Goal: Information Seeking & Learning: Learn about a topic

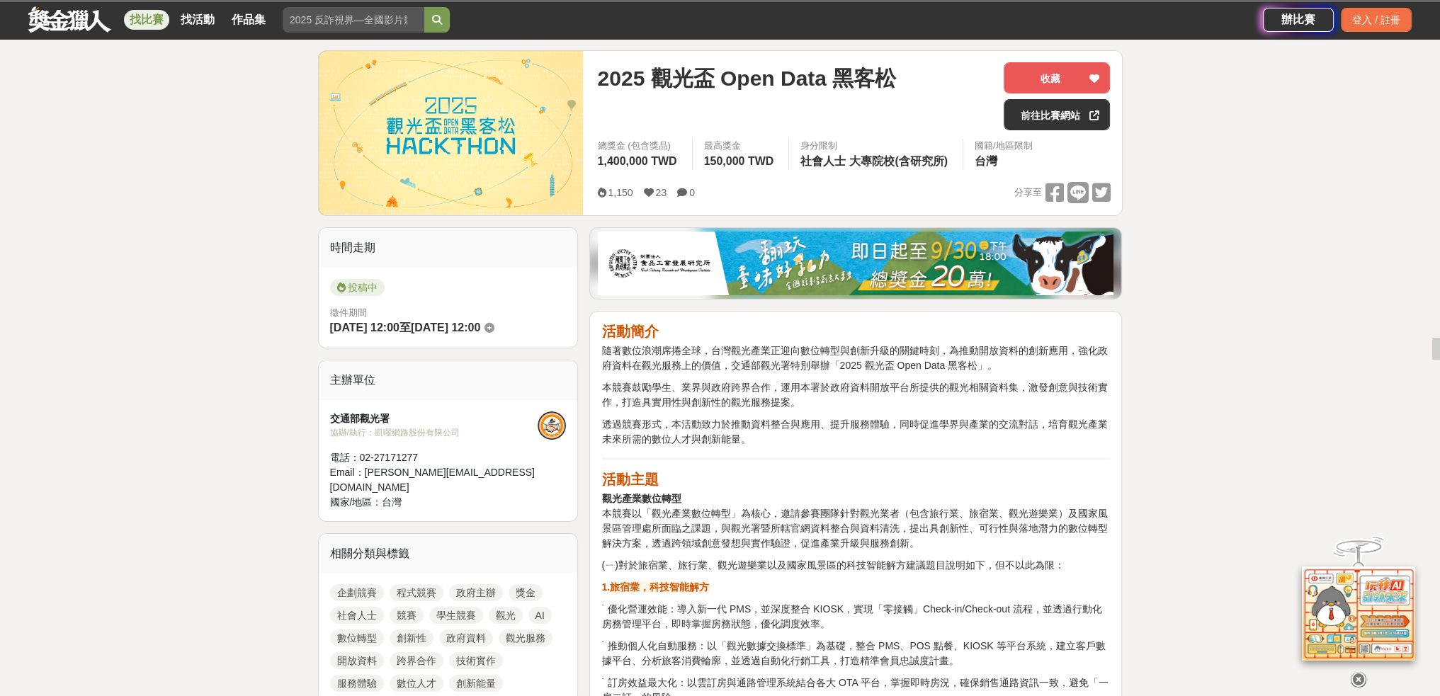
scroll to position [236, 0]
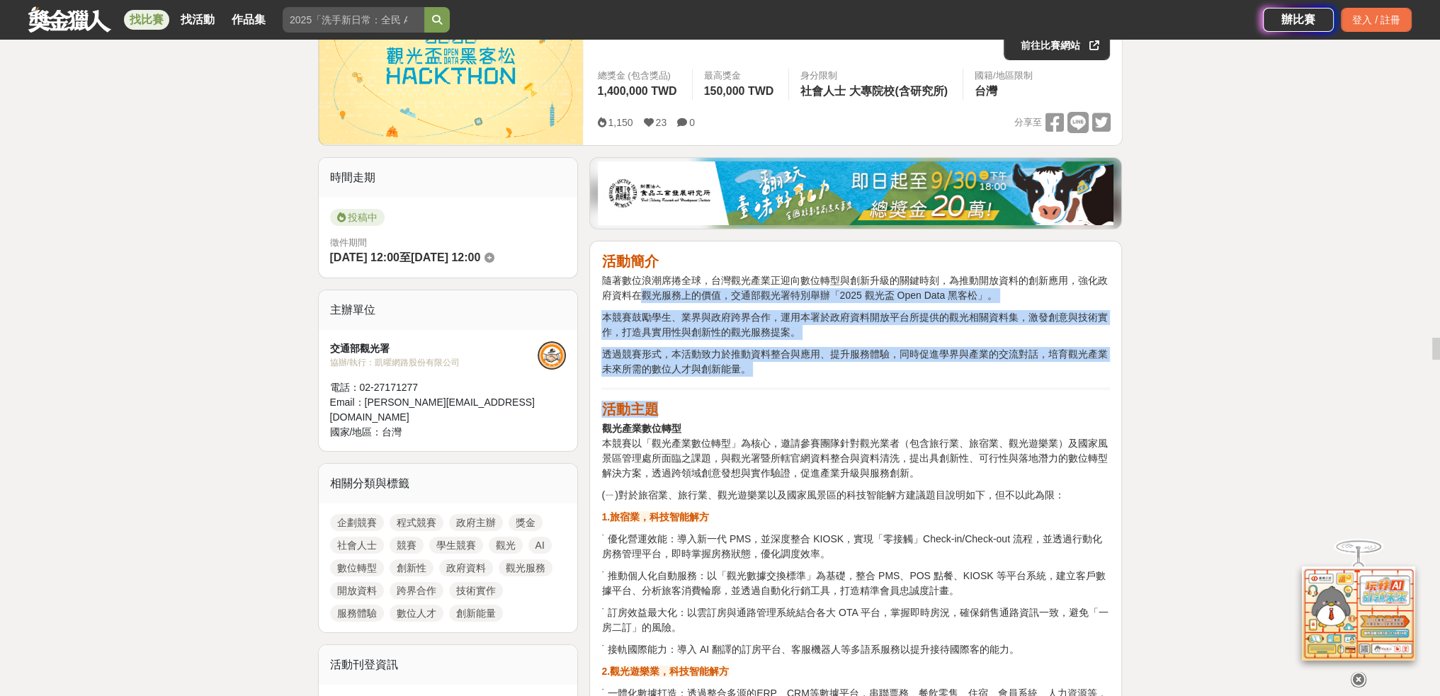
drag, startPoint x: 645, startPoint y: 295, endPoint x: 881, endPoint y: 416, distance: 264.8
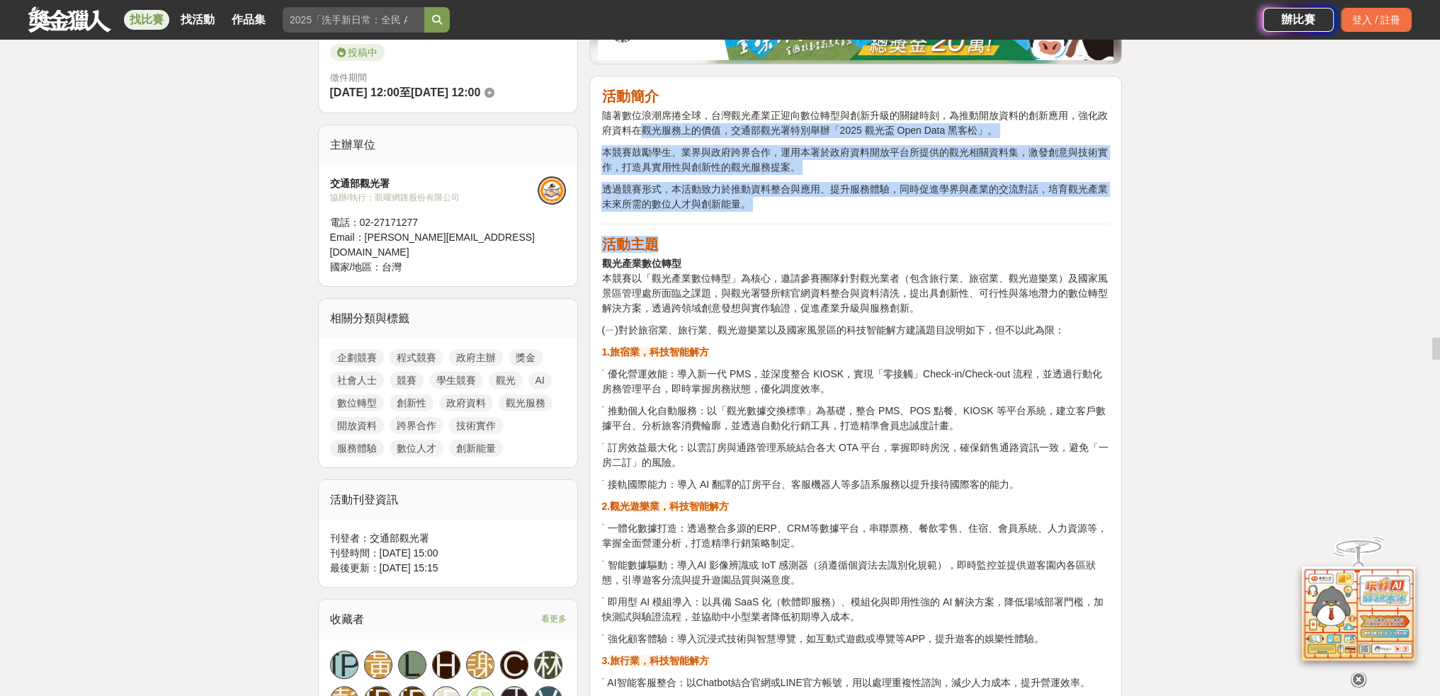
scroll to position [472, 0]
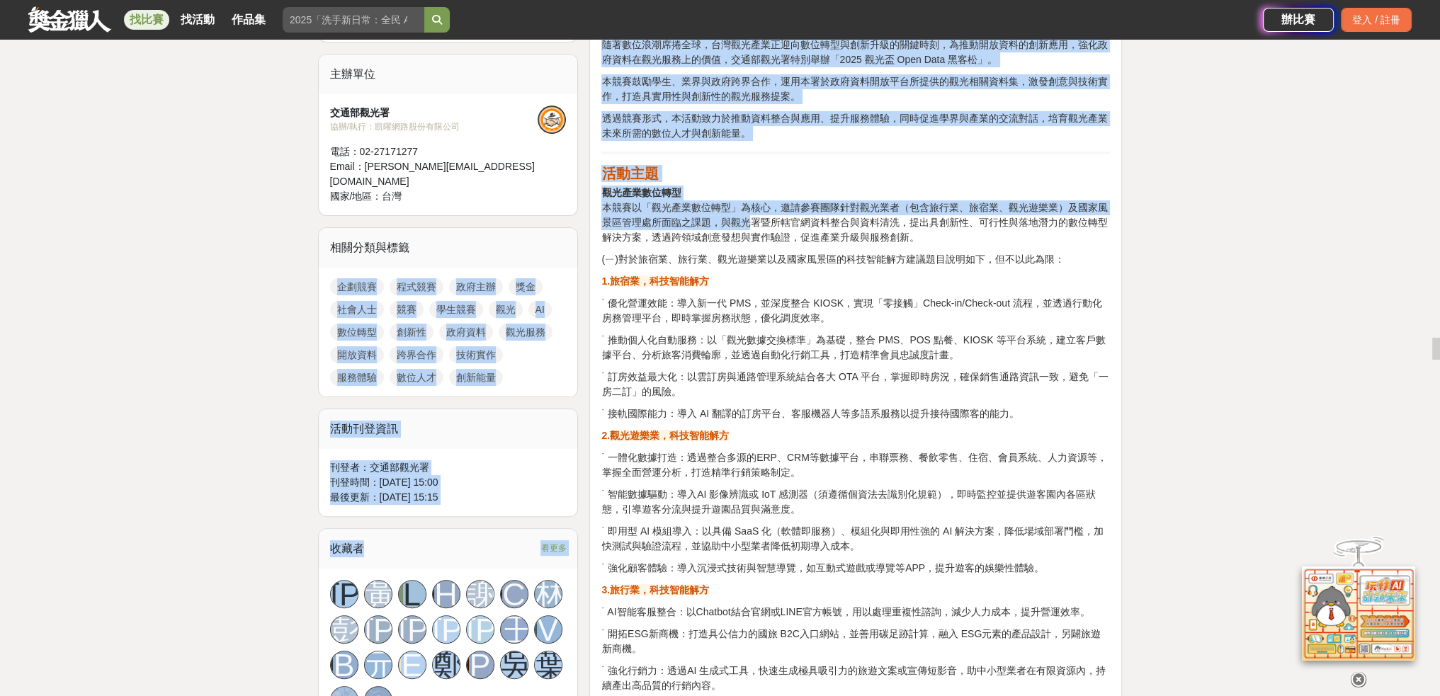
drag, startPoint x: 578, startPoint y: 206, endPoint x: 746, endPoint y: 225, distance: 168.9
click at [746, 225] on span "本競賽以「觀光產業數位轉型」為核心，邀請參賽團隊針對觀光業者（包含旅行業、旅宿業、觀光遊樂業）及國家風景區管理處所面臨之課題，與觀光署暨所轄官網資料整合與資料…" at bounding box center [854, 222] width 506 height 41
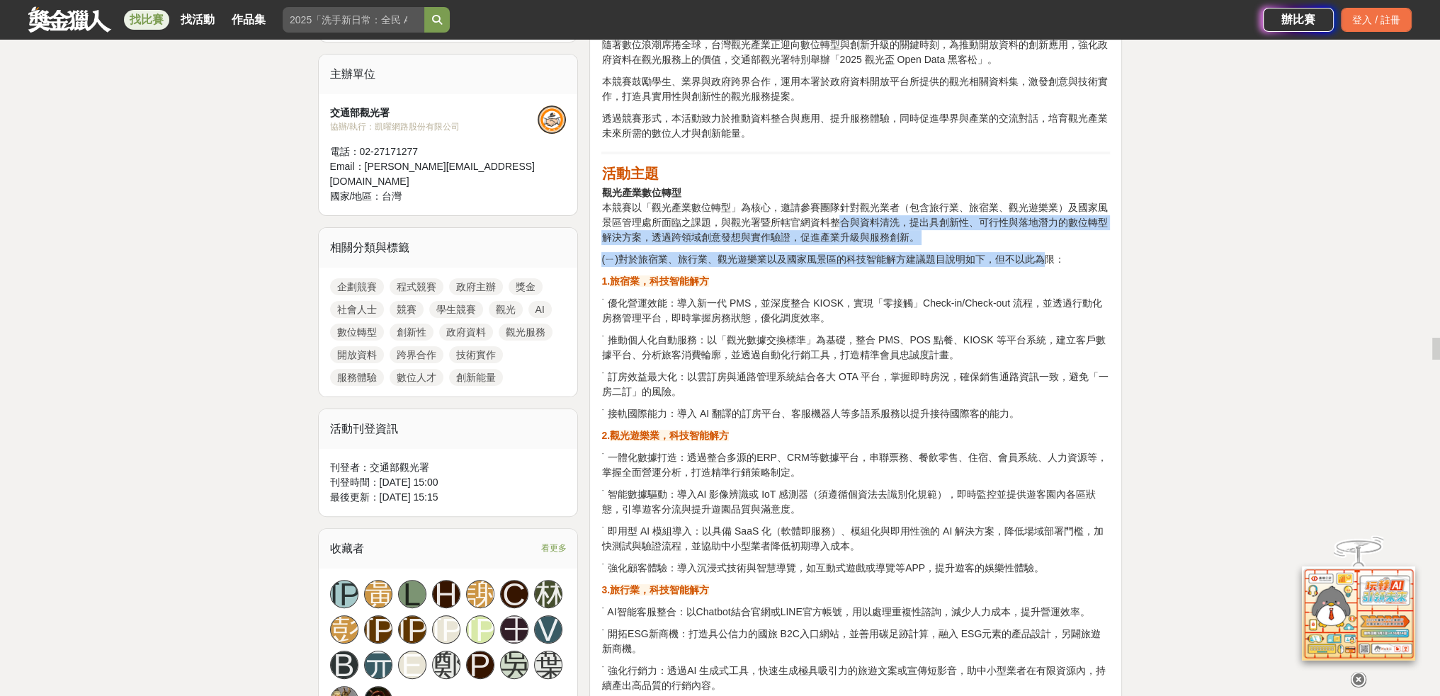
drag, startPoint x: 862, startPoint y: 220, endPoint x: 1045, endPoint y: 261, distance: 188.1
click at [1045, 261] on p "(ㄧ)對於旅宿業、旅行業、觀光遊樂業以及國家風景區的科技智能解方建議題目說明如下，但不以此為限：" at bounding box center [855, 259] width 508 height 15
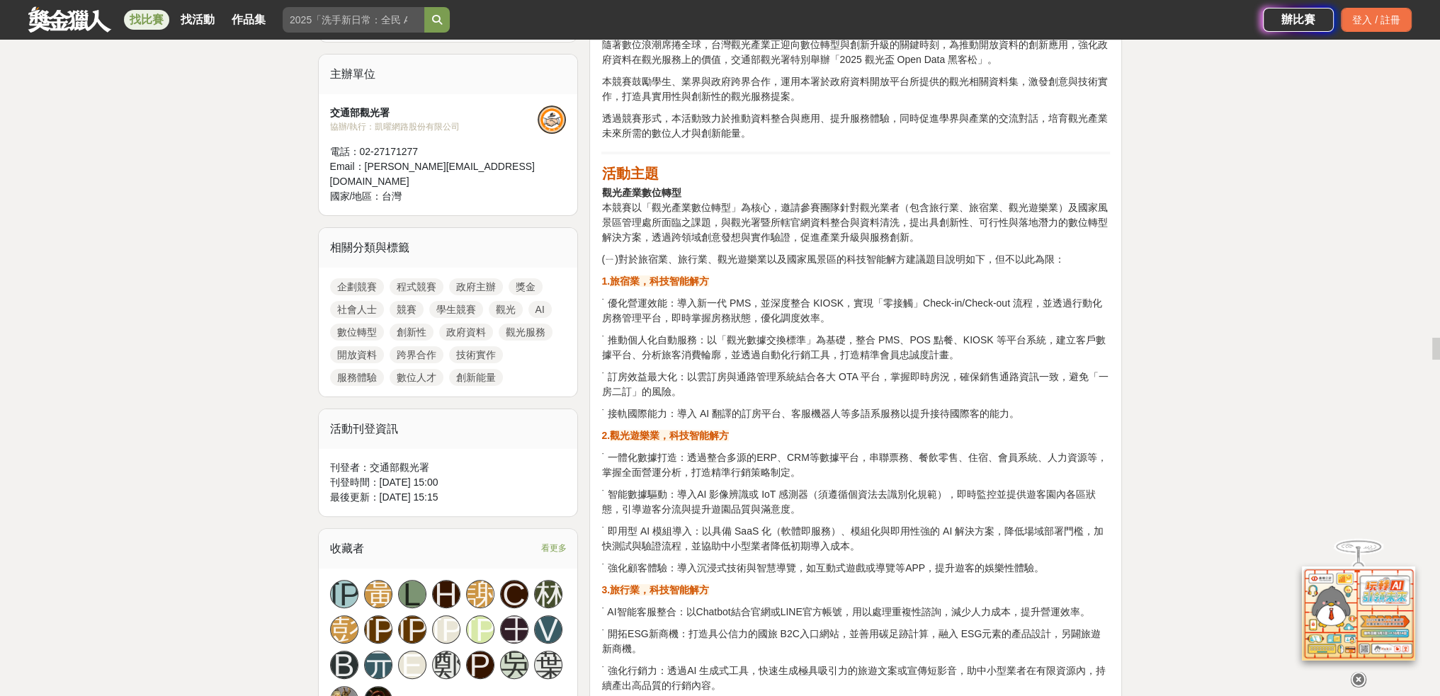
drag, startPoint x: 623, startPoint y: 371, endPoint x: 1048, endPoint y: 411, distance: 426.8
click at [1048, 411] on p "˙ 接軌國際能力：導入 AI 翻譯的訂房平台、客服機器人等多語系服務以提升接待國際客的能力。" at bounding box center [855, 413] width 508 height 15
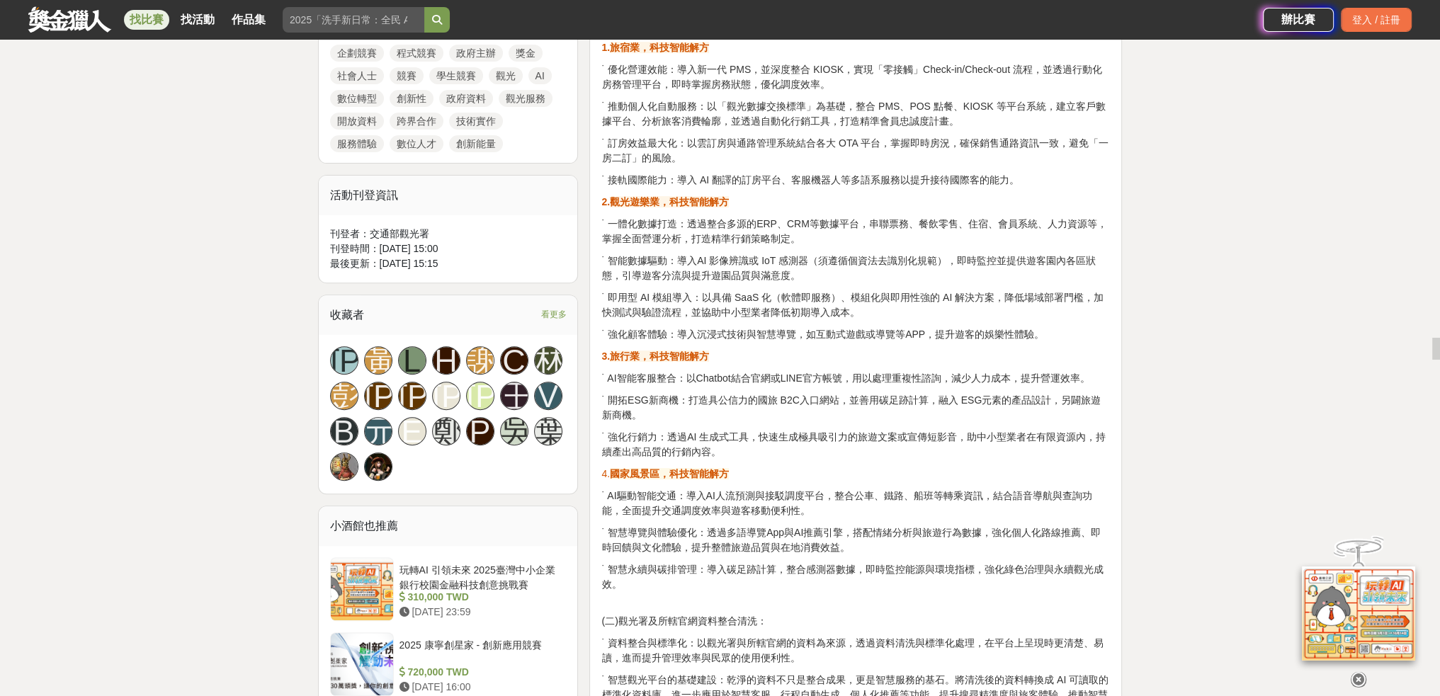
scroll to position [708, 0]
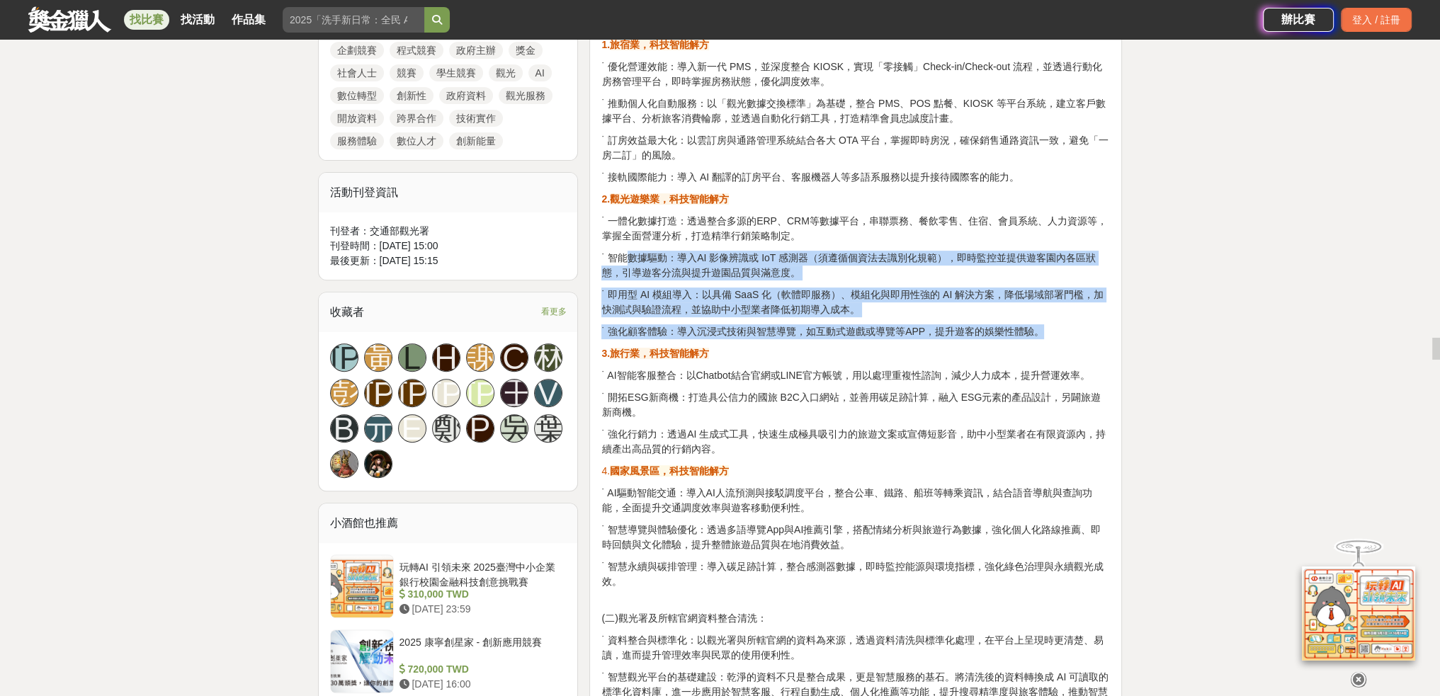
drag, startPoint x: 720, startPoint y: 262, endPoint x: 1027, endPoint y: 319, distance: 312.7
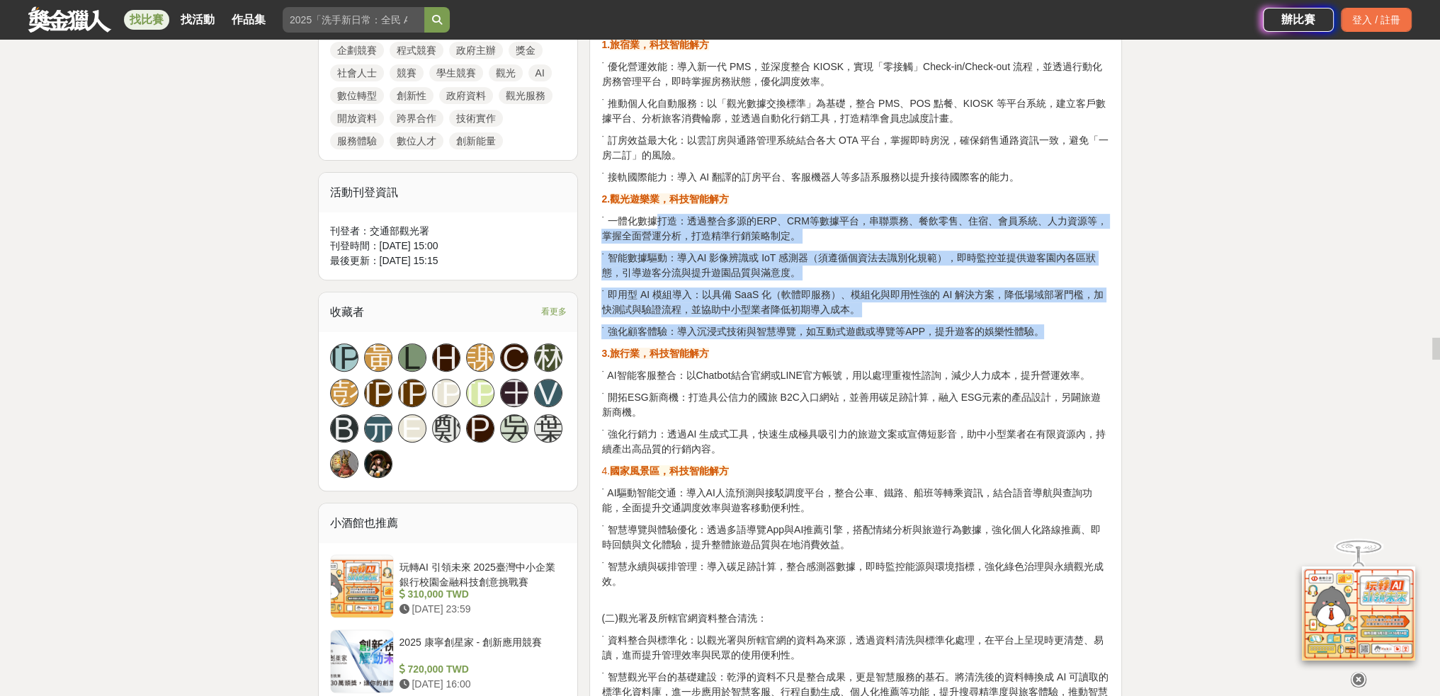
drag, startPoint x: 1052, startPoint y: 321, endPoint x: 642, endPoint y: 222, distance: 421.0
click at [643, 220] on p "˙ 一體化數據打造：透過整合多源的ERP、CRM等數據平台，串聯票務、餐飲零售、住宿、會員系統、人力資源等，掌握全面營運分析，打造精準行銷策略制定。" at bounding box center [855, 229] width 508 height 30
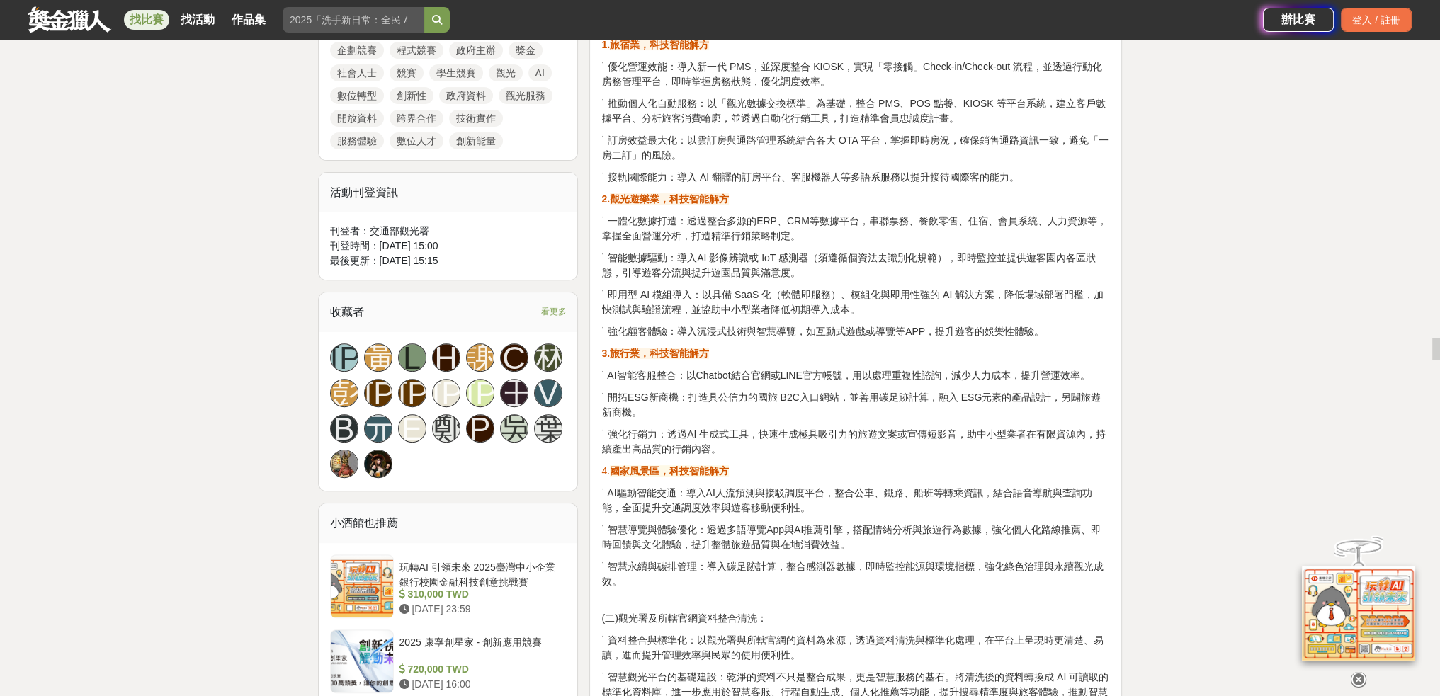
drag, startPoint x: 646, startPoint y: 362, endPoint x: 847, endPoint y: 422, distance: 209.9
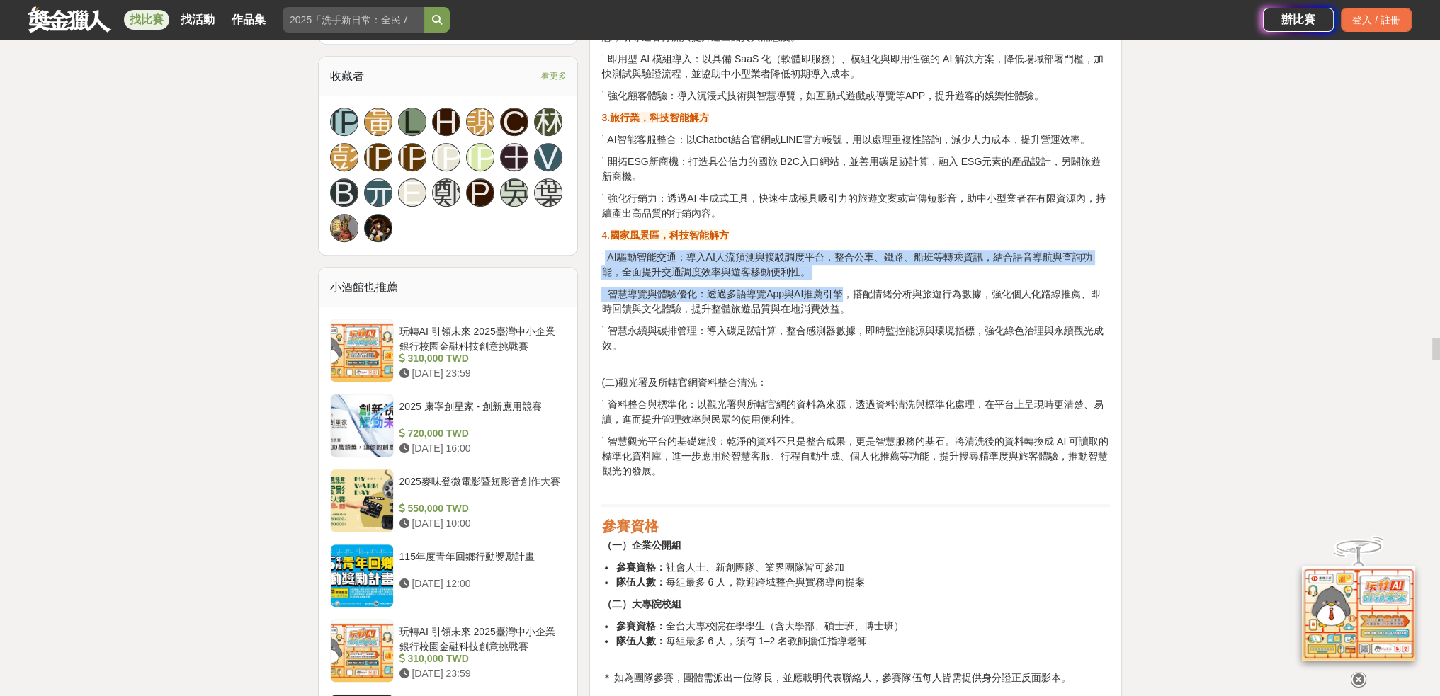
drag, startPoint x: 603, startPoint y: 254, endPoint x: 821, endPoint y: 279, distance: 220.2
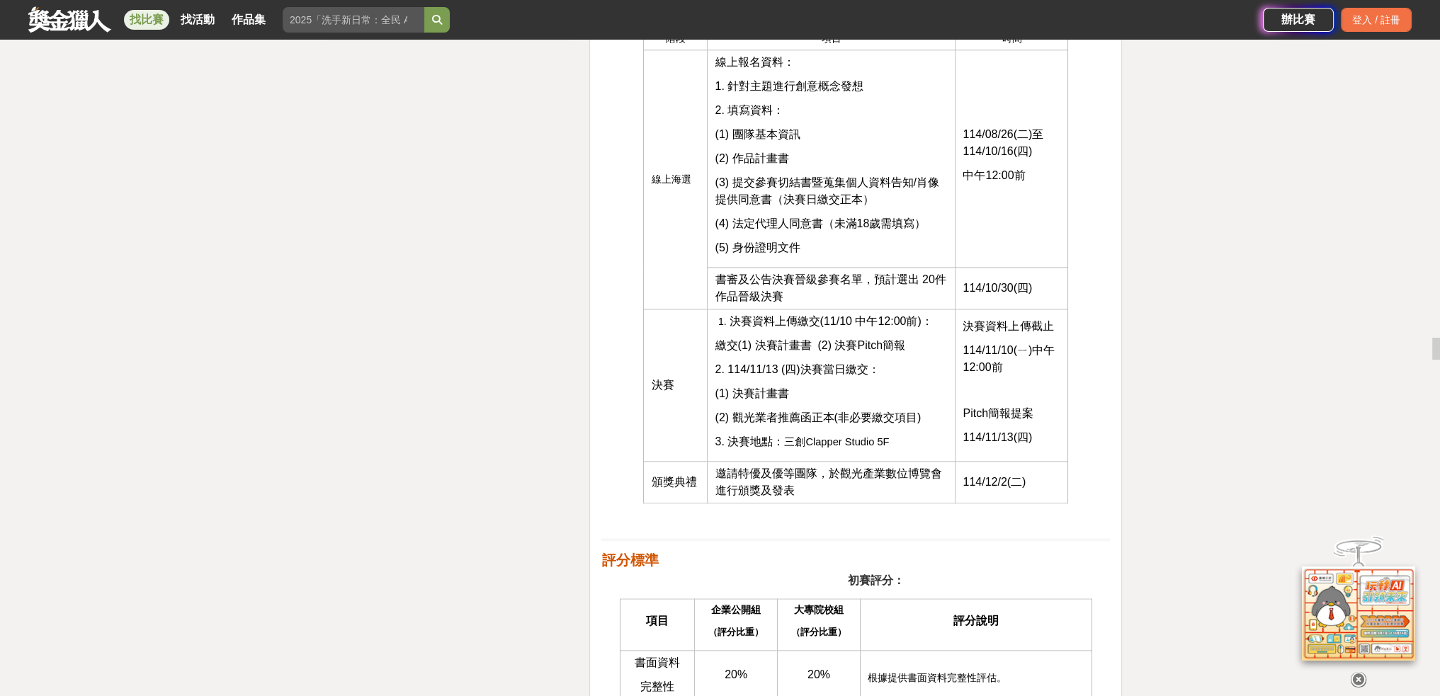
scroll to position [1888, 0]
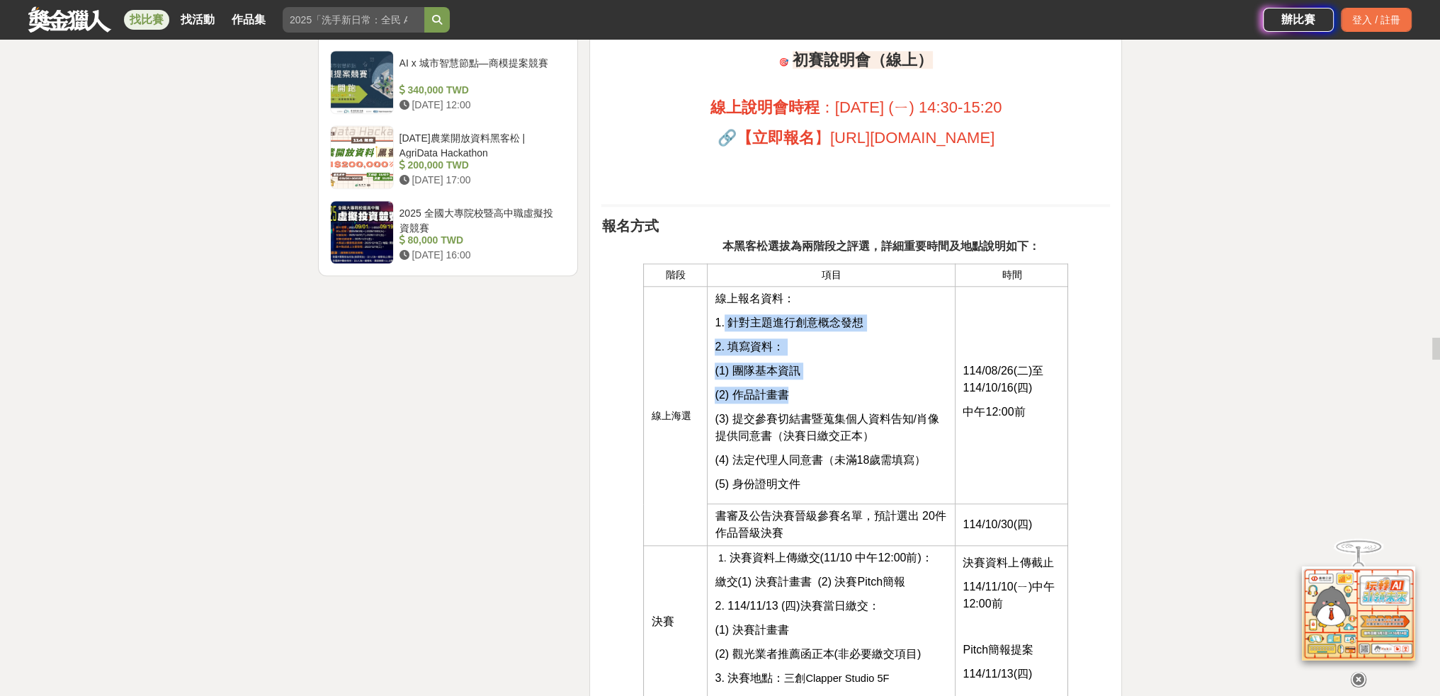
drag, startPoint x: 774, startPoint y: 343, endPoint x: 853, endPoint y: 384, distance: 88.7
click at [853, 384] on td "線上報名資料： 1. 針對主題進行創意概念發想 2. 填寫資料： (1) 團隊基本資訊 (2) 作品計畫書 (3) 提交參賽切結書暨蒐集個人資料告知/肖像提供…" at bounding box center [831, 395] width 248 height 217
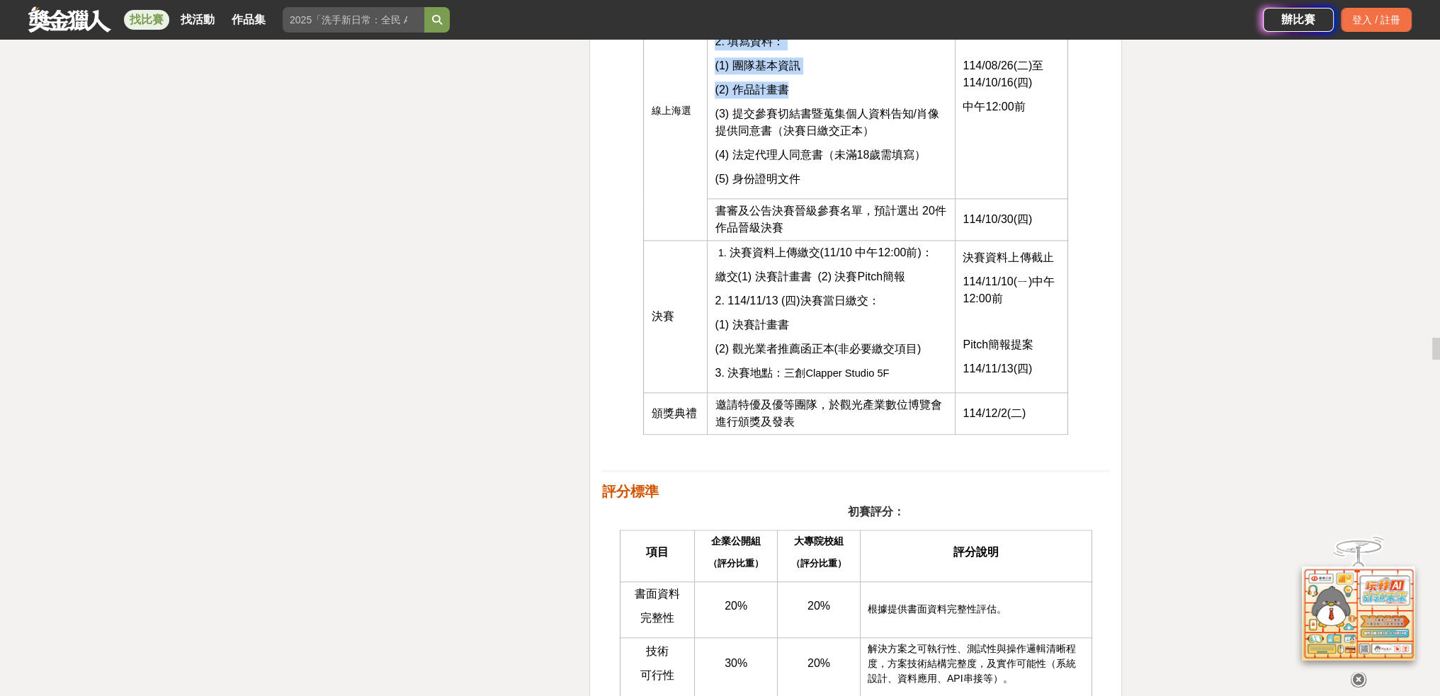
scroll to position [2125, 0]
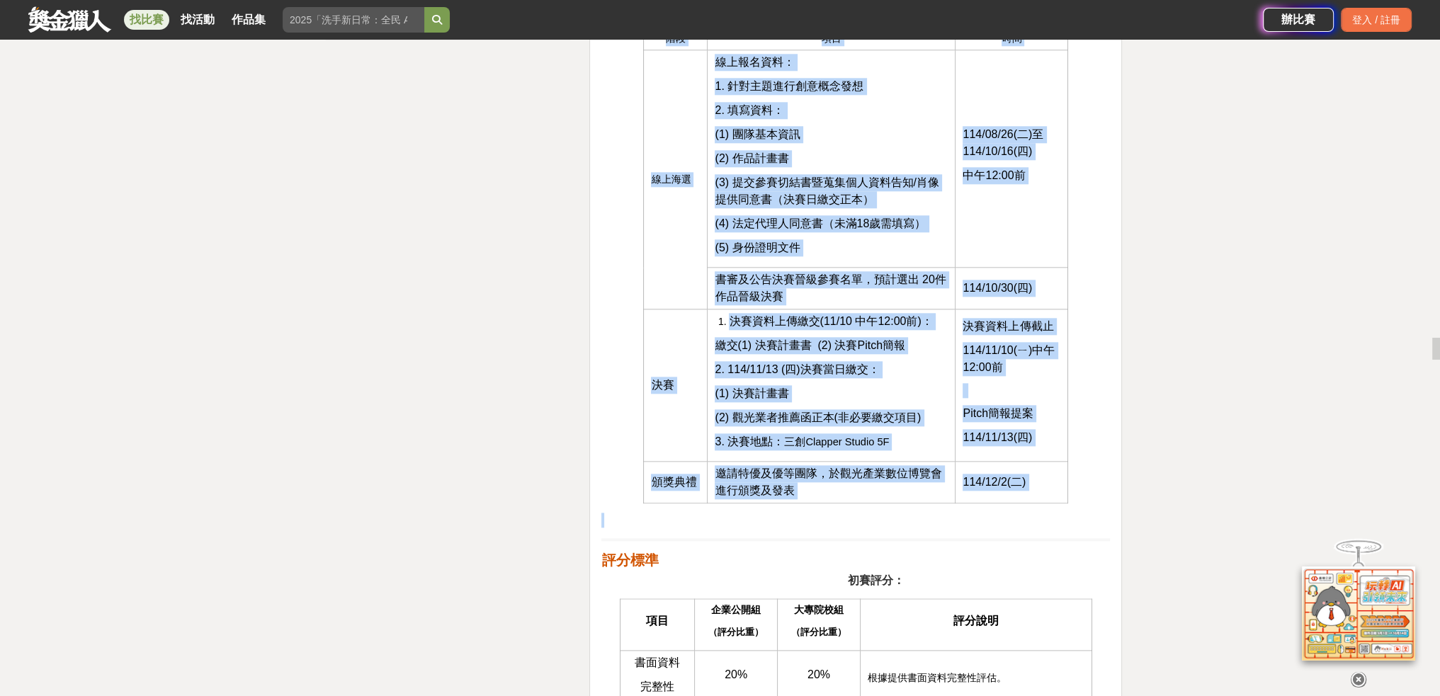
drag, startPoint x: 616, startPoint y: 183, endPoint x: 1076, endPoint y: 504, distance: 561.1
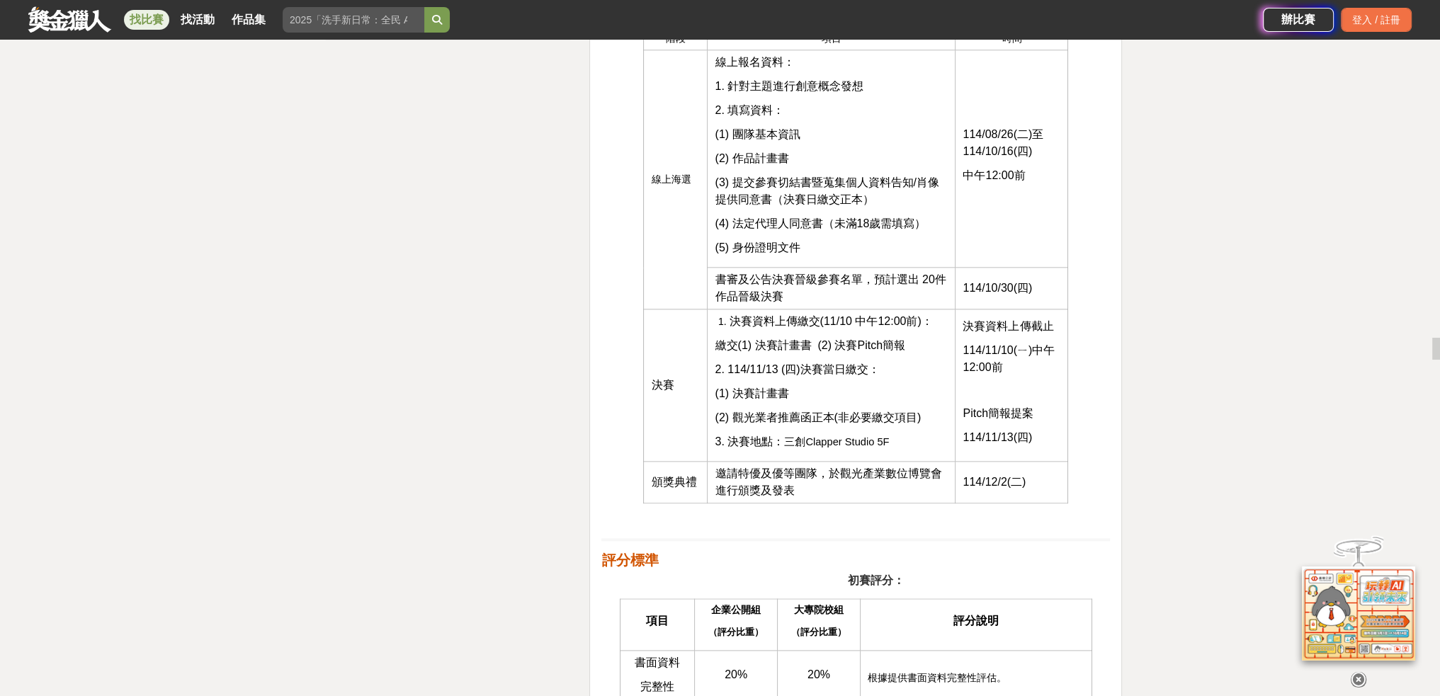
drag, startPoint x: 693, startPoint y: 337, endPoint x: 516, endPoint y: 246, distance: 199.9
drag, startPoint x: 745, startPoint y: 284, endPoint x: 1152, endPoint y: 488, distance: 455.4
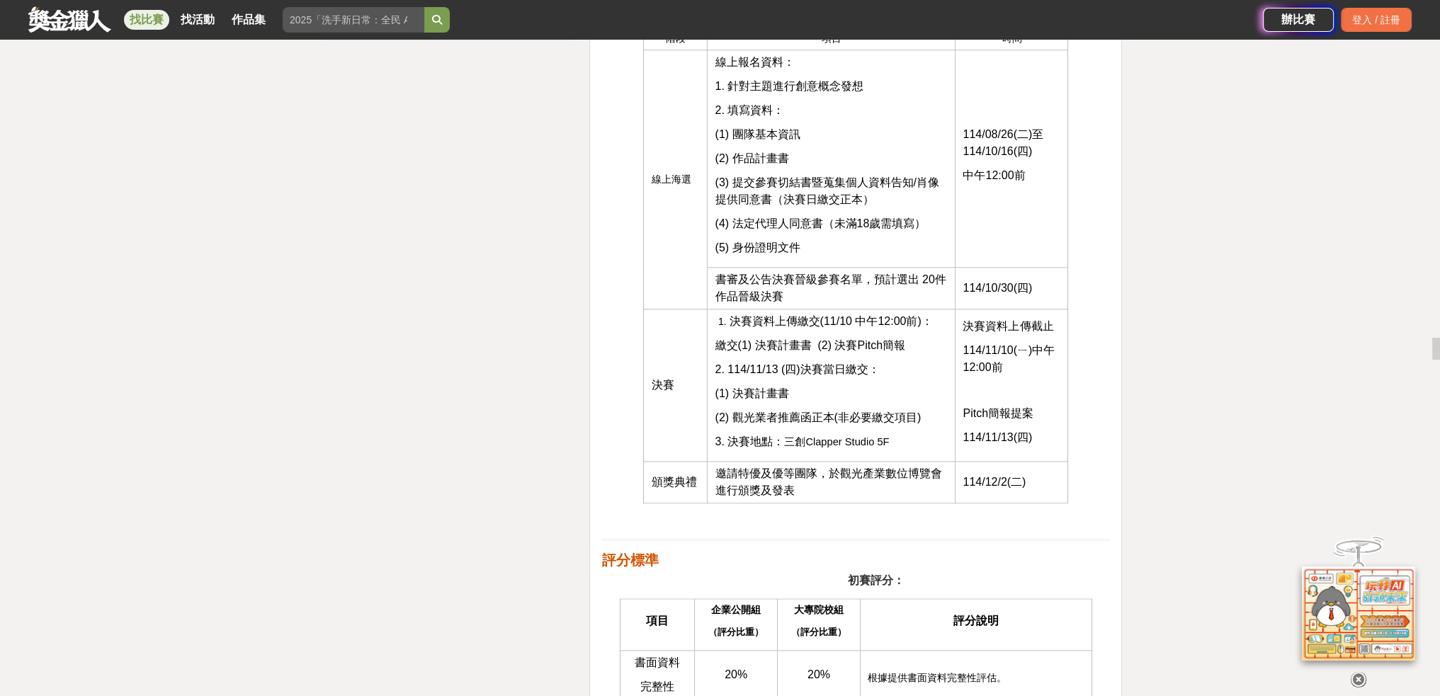
drag, startPoint x: 863, startPoint y: 351, endPoint x: 586, endPoint y: 221, distance: 305.1
drag, startPoint x: 596, startPoint y: 232, endPoint x: 1076, endPoint y: 490, distance: 544.7
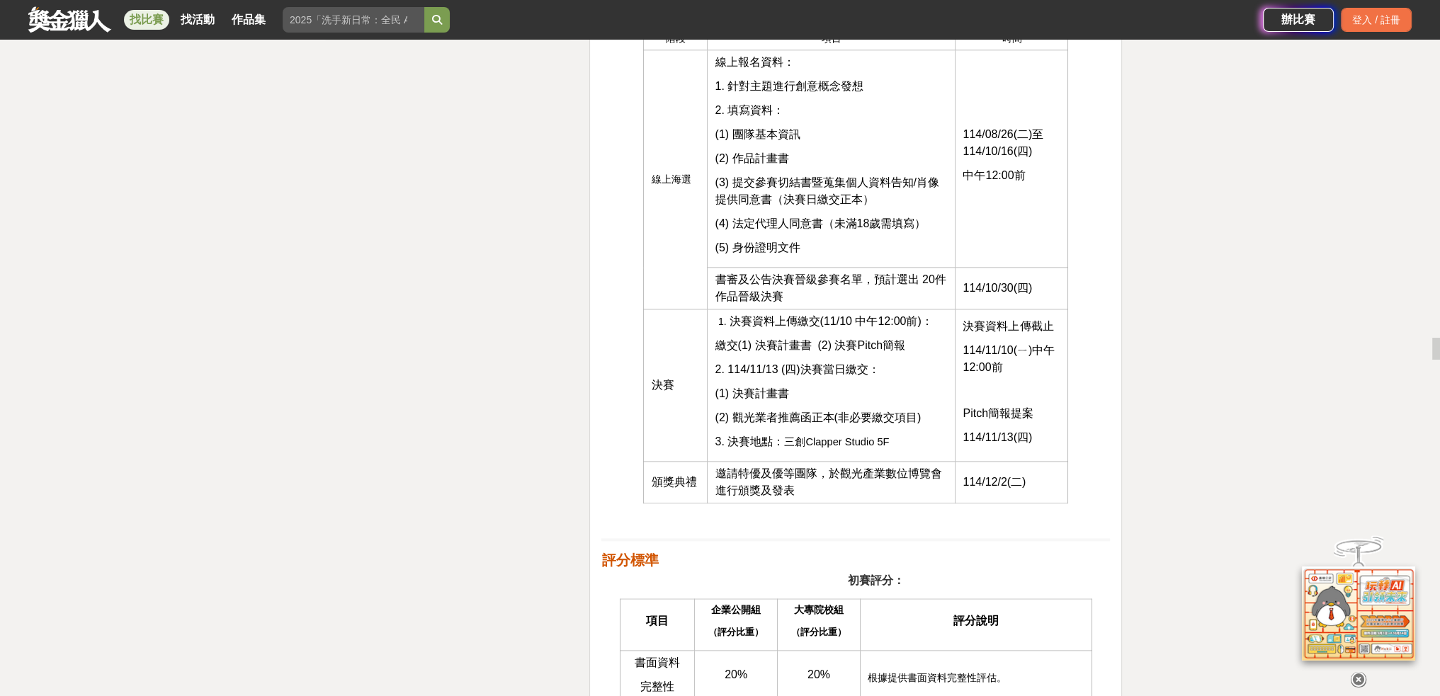
drag, startPoint x: 1076, startPoint y: 490, endPoint x: 533, endPoint y: 270, distance: 585.5
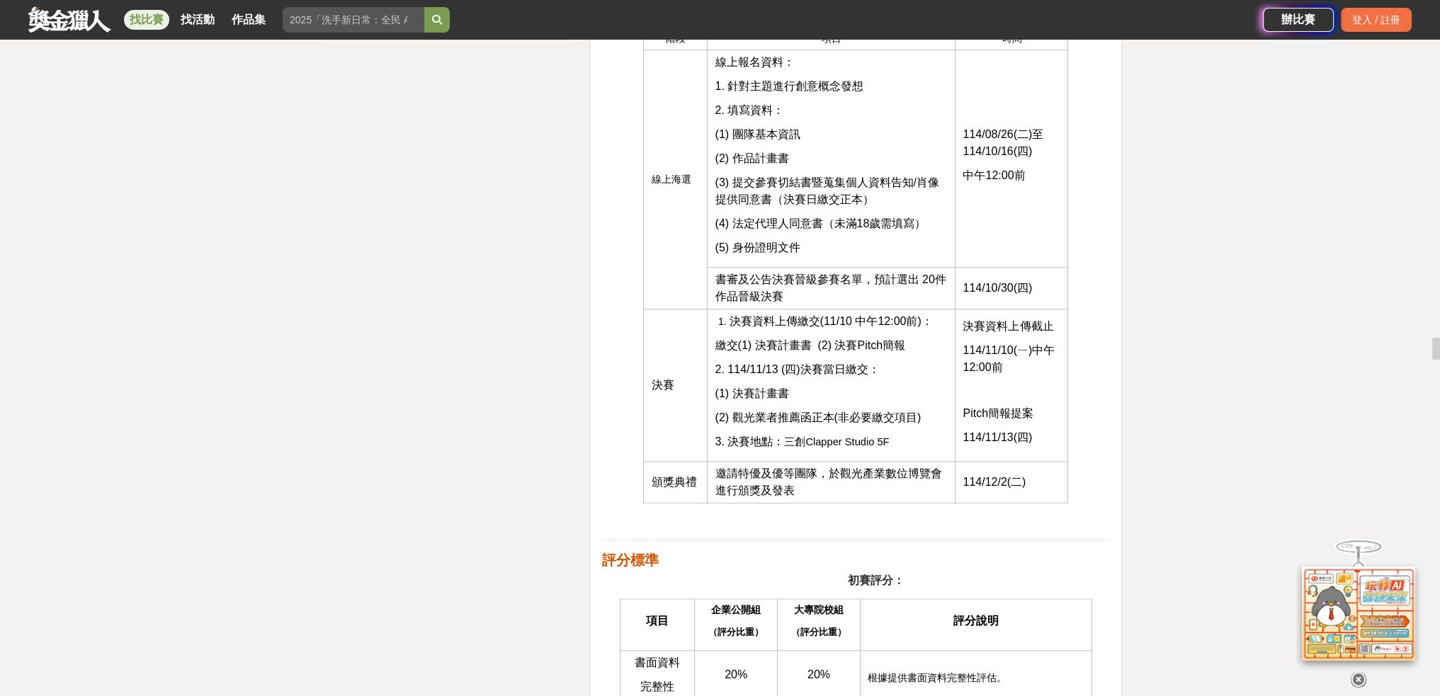
drag, startPoint x: 702, startPoint y: 329, endPoint x: 1147, endPoint y: 541, distance: 493.2
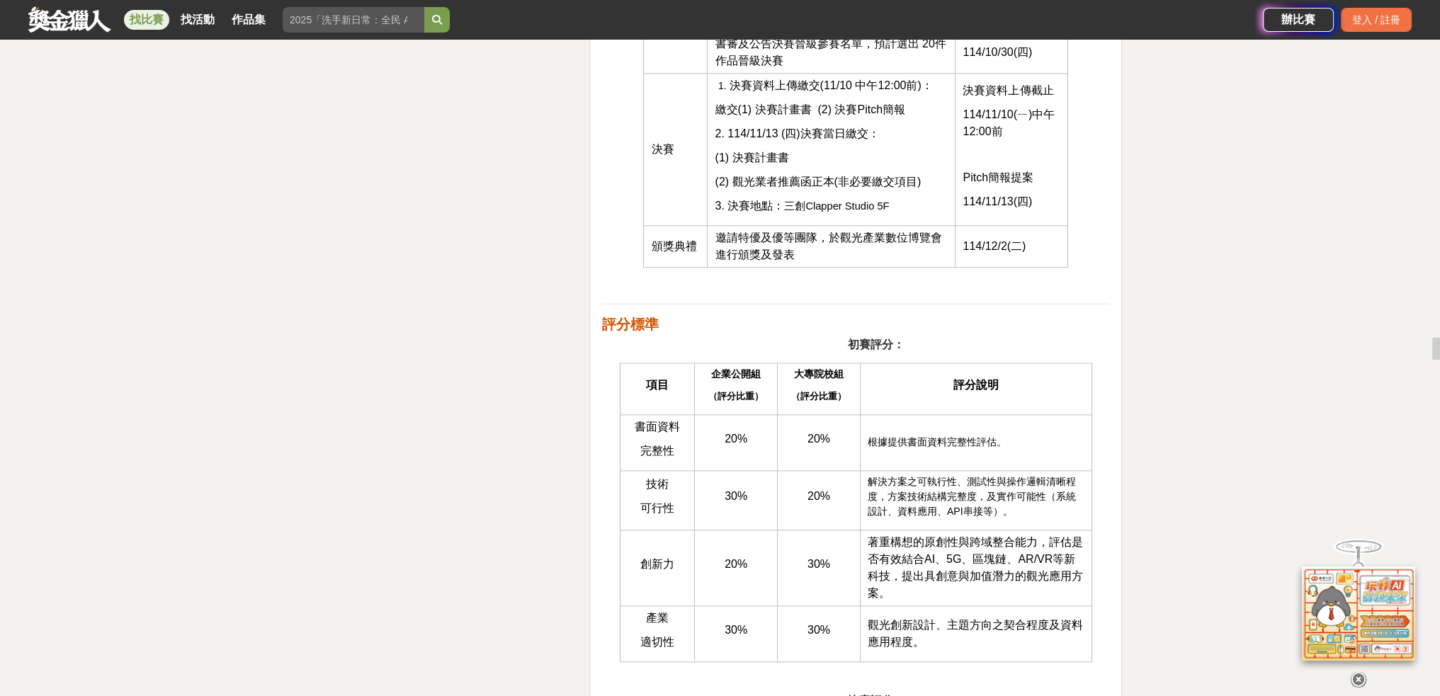
scroll to position [2596, 0]
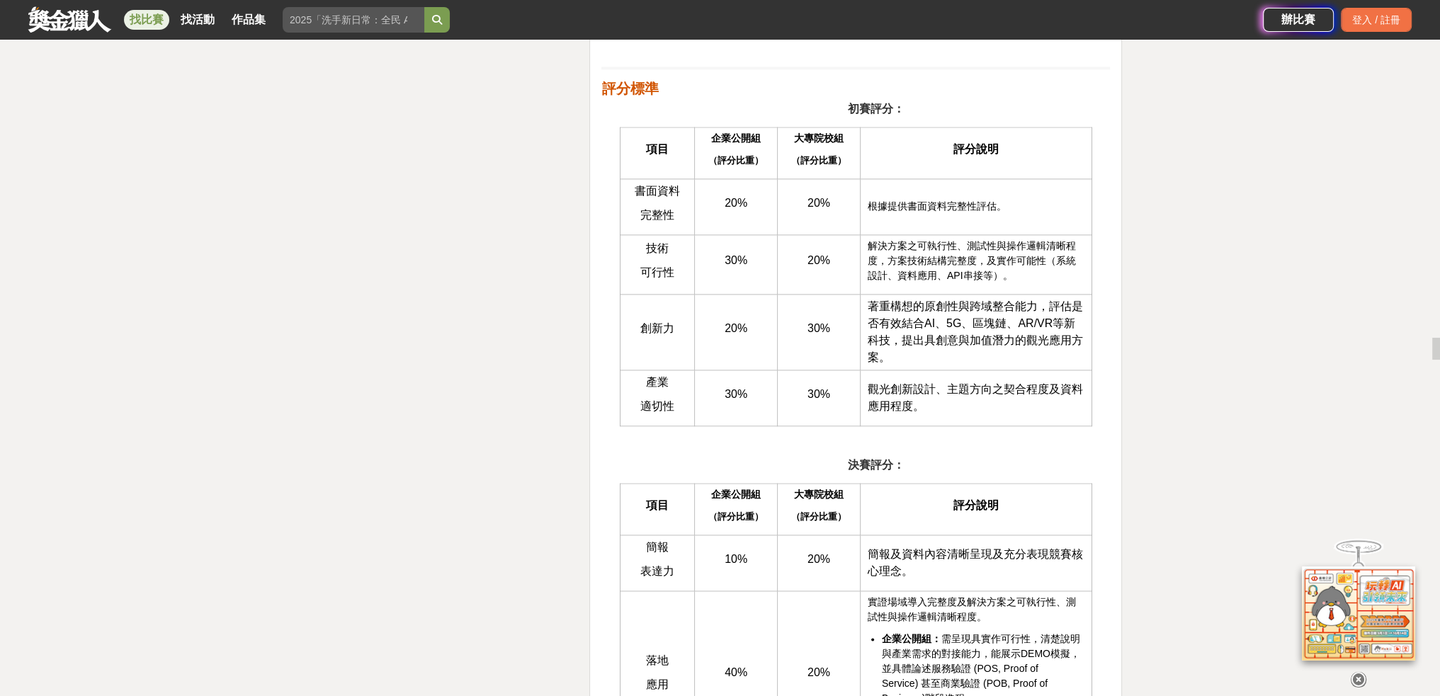
drag, startPoint x: 567, startPoint y: 175, endPoint x: 1115, endPoint y: 416, distance: 598.7
click at [1115, 416] on div "活動簡介 隨著數位浪潮席捲全球，台灣觀光產業正迎向數位轉型與創新升級的關鍵時刻，為推動開放資料的創新應用，強化政府資料在觀光服務上的價值，交通部觀光署特別舉辦…" at bounding box center [855, 475] width 533 height 5190
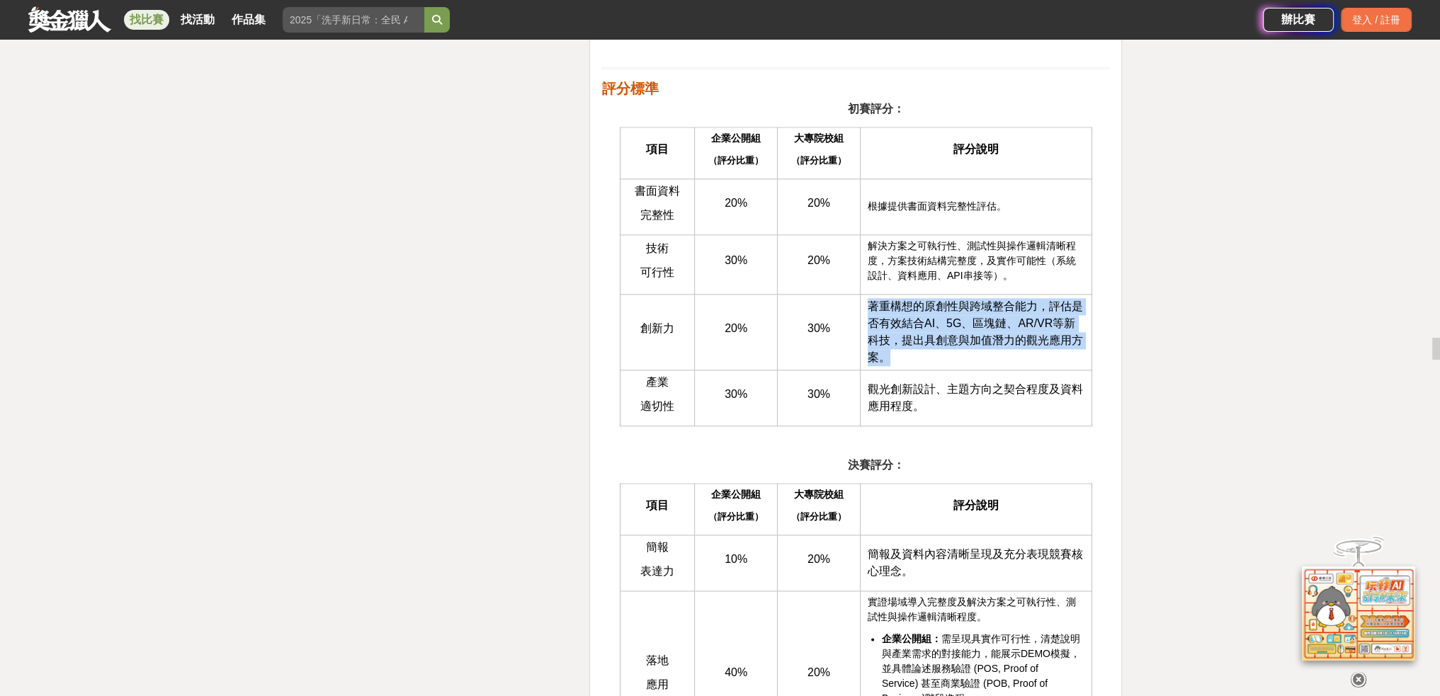
drag, startPoint x: 868, startPoint y: 294, endPoint x: 904, endPoint y: 351, distance: 66.8
click at [904, 351] on td "著重構想的原創性與跨域整合能力，評估是否有效結合AI、5G、區塊鏈、AR/VR等新科技，提出具創意與加值潛力的觀光應用方案。" at bounding box center [976, 332] width 232 height 76
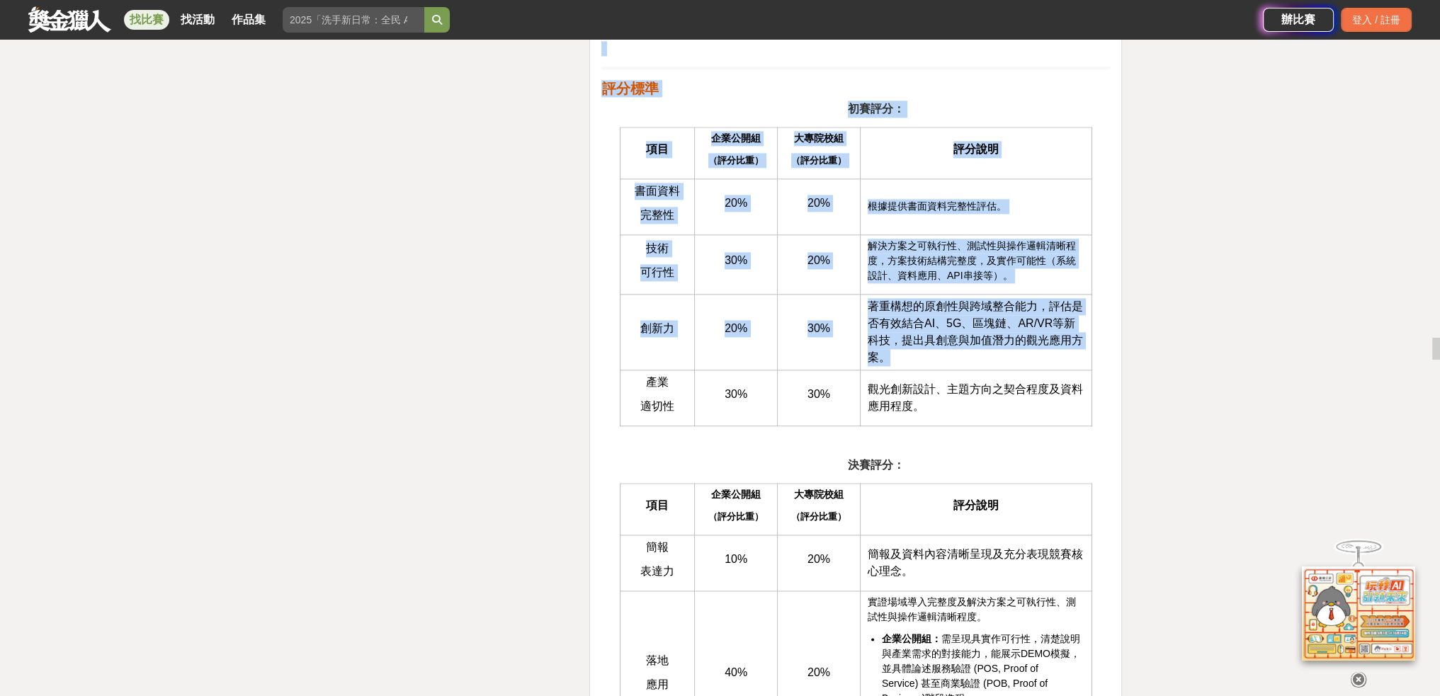
drag, startPoint x: 904, startPoint y: 351, endPoint x: 448, endPoint y: 155, distance: 496.2
drag, startPoint x: 537, startPoint y: 185, endPoint x: 1088, endPoint y: 468, distance: 619.5
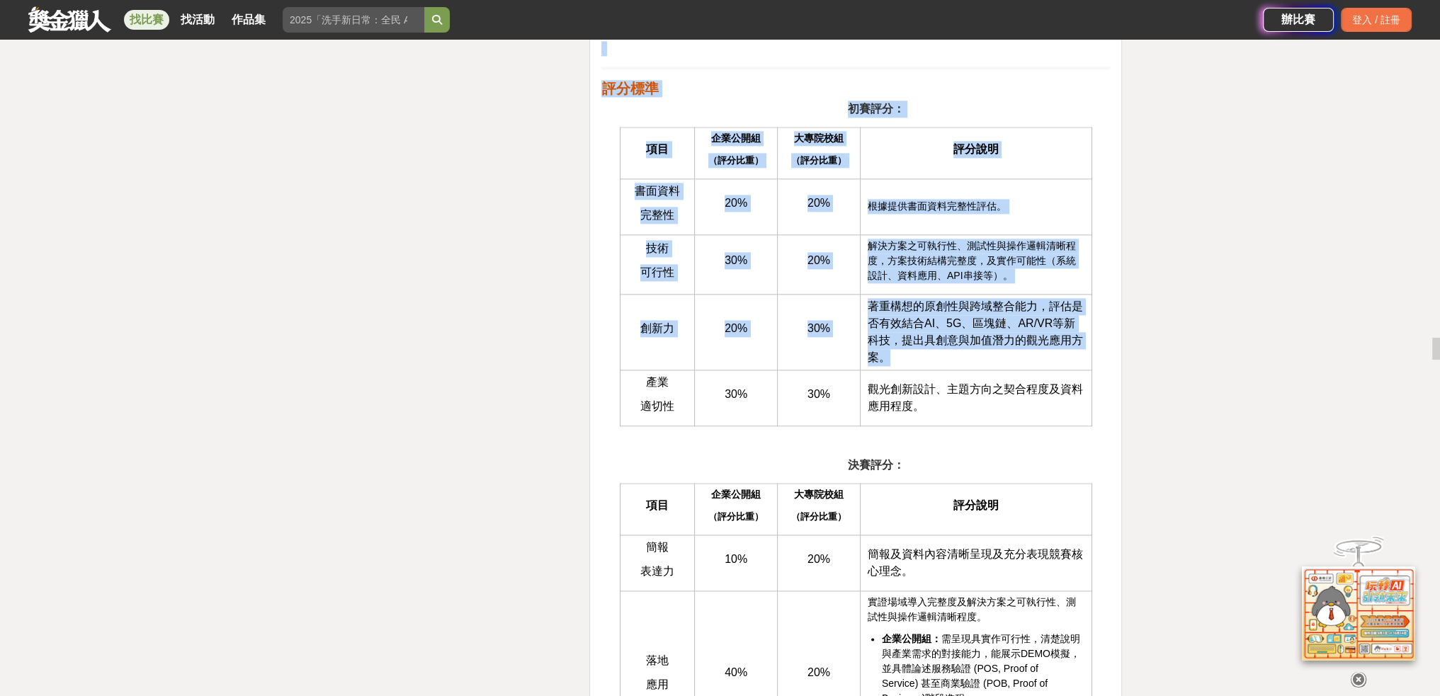
click at [1088, 468] on p "決賽評分：" at bounding box center [876, 465] width 468 height 17
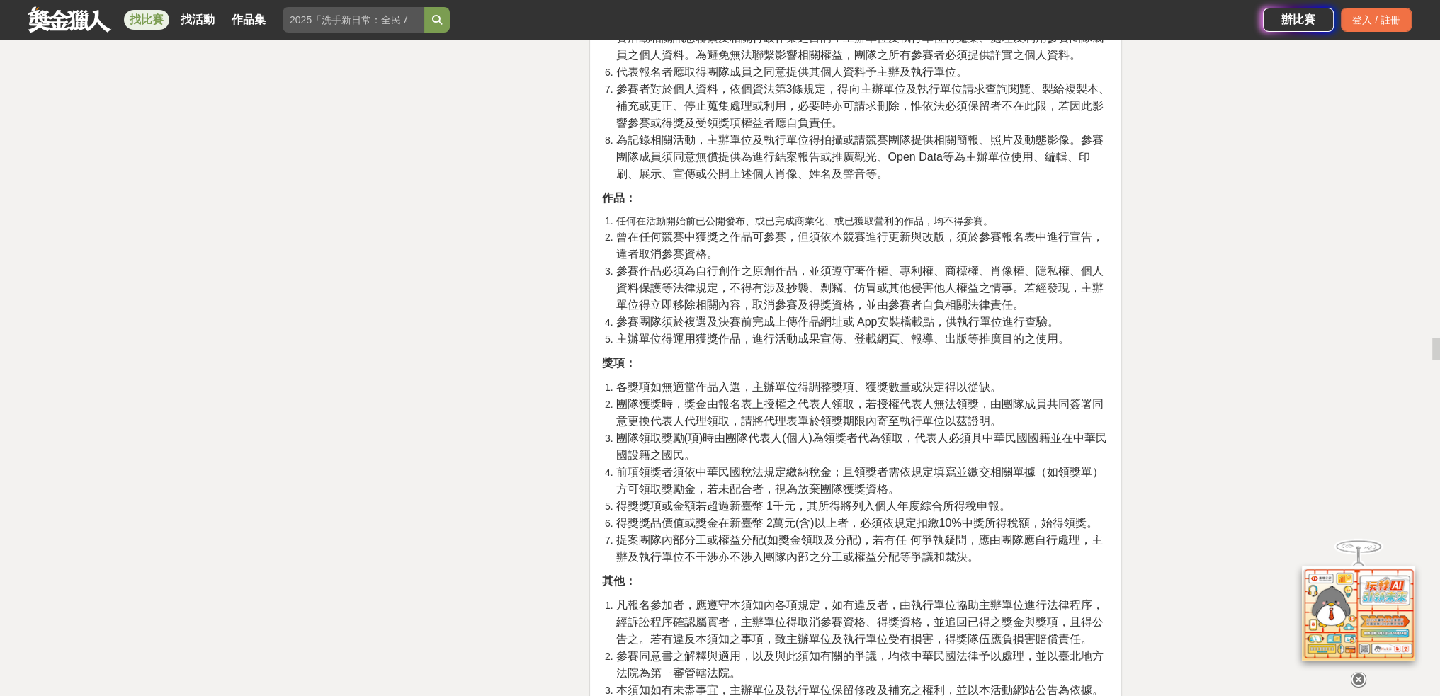
scroll to position [5193, 0]
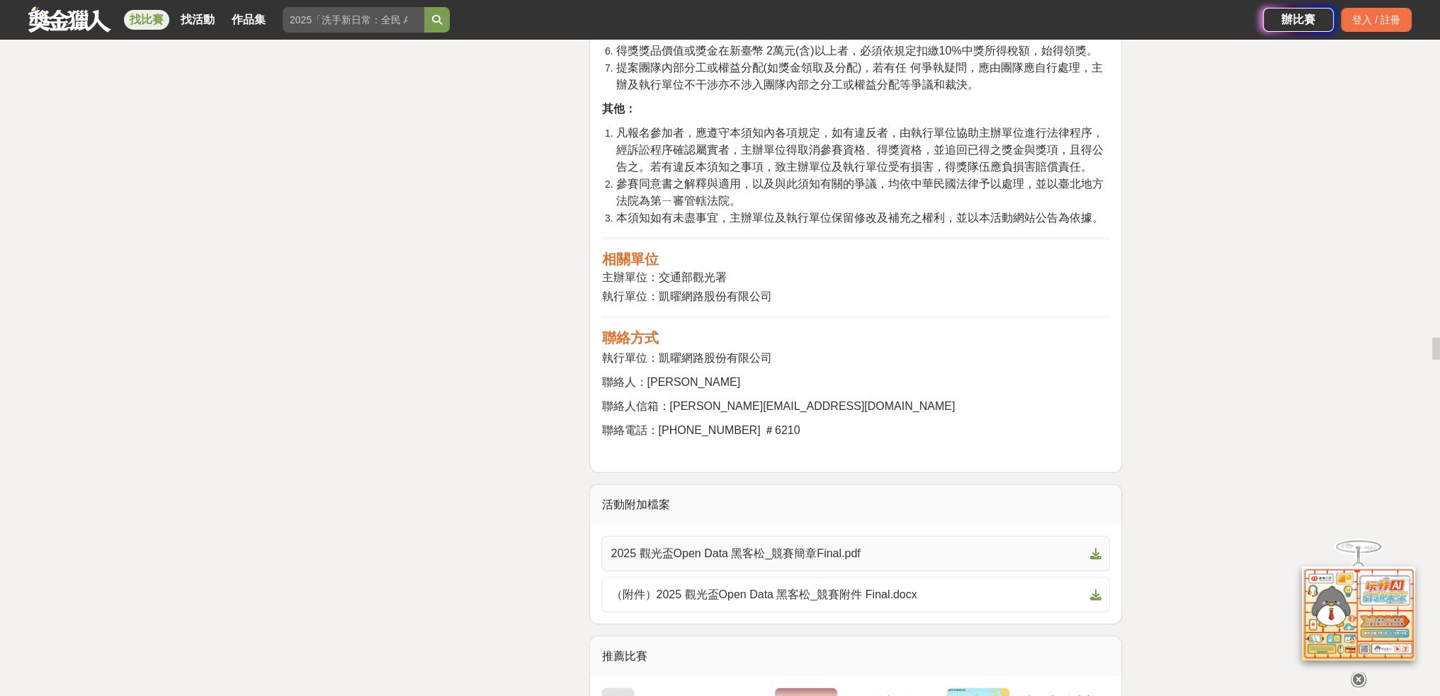
click at [1098, 548] on icon at bounding box center [1094, 553] width 11 height 11
click at [1096, 586] on span at bounding box center [1092, 594] width 17 height 17
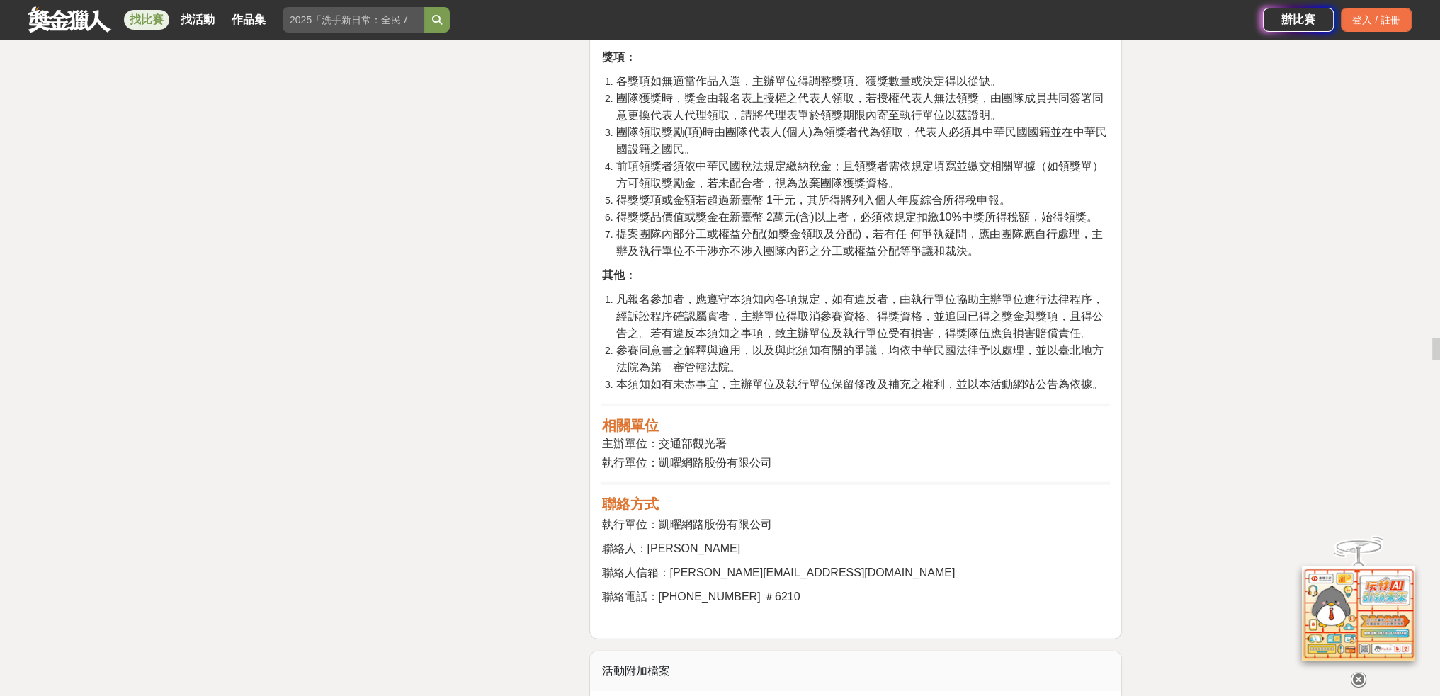
scroll to position [4957, 0]
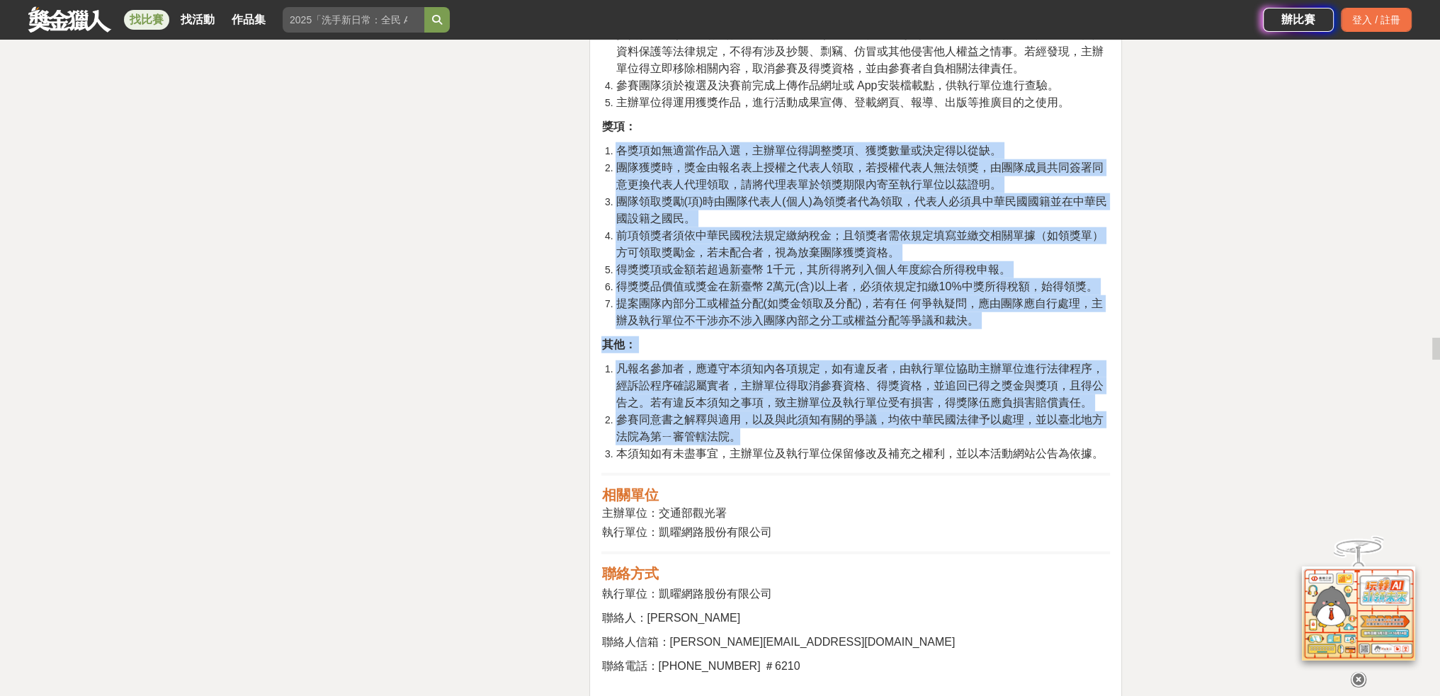
drag, startPoint x: 1063, startPoint y: 377, endPoint x: 605, endPoint y: 87, distance: 542.1
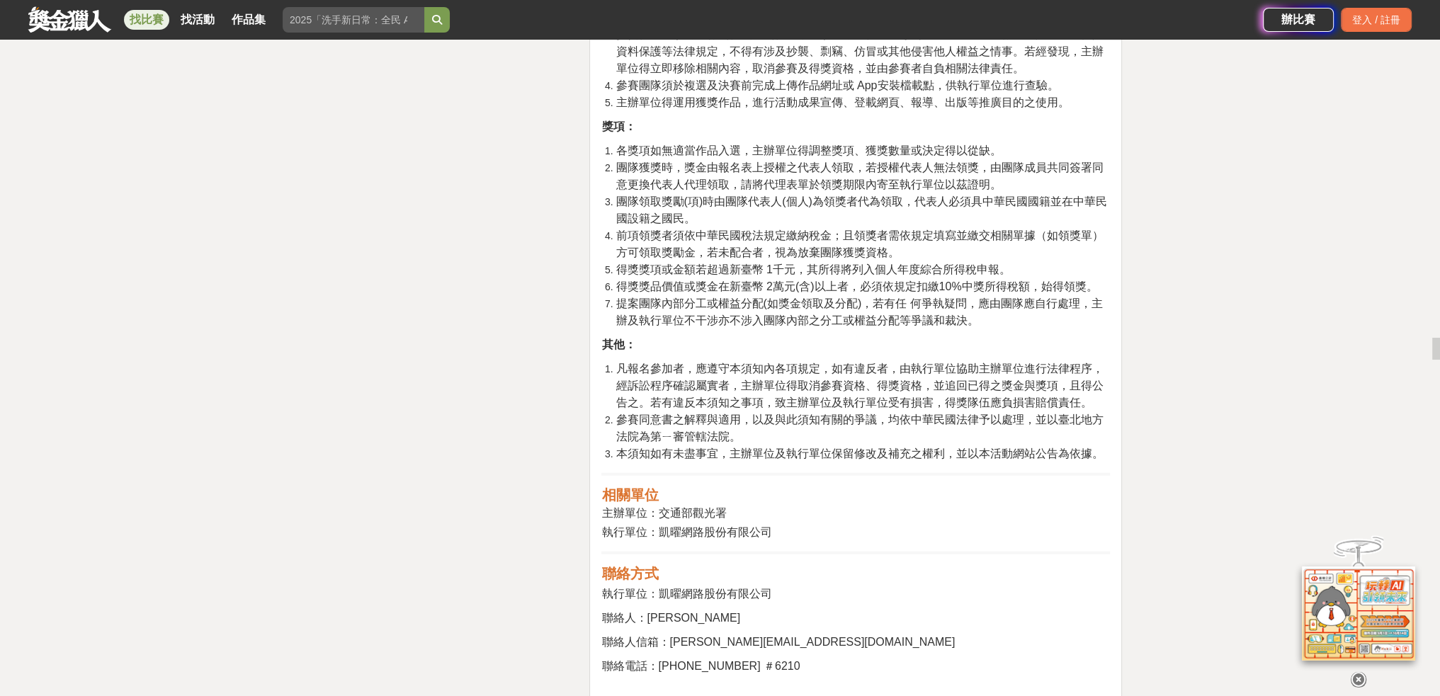
click at [615, 142] on li "各獎項如無適當作品入選，主辦單位得調整獎項、獲獎數量或決定得以從缺。" at bounding box center [862, 150] width 494 height 17
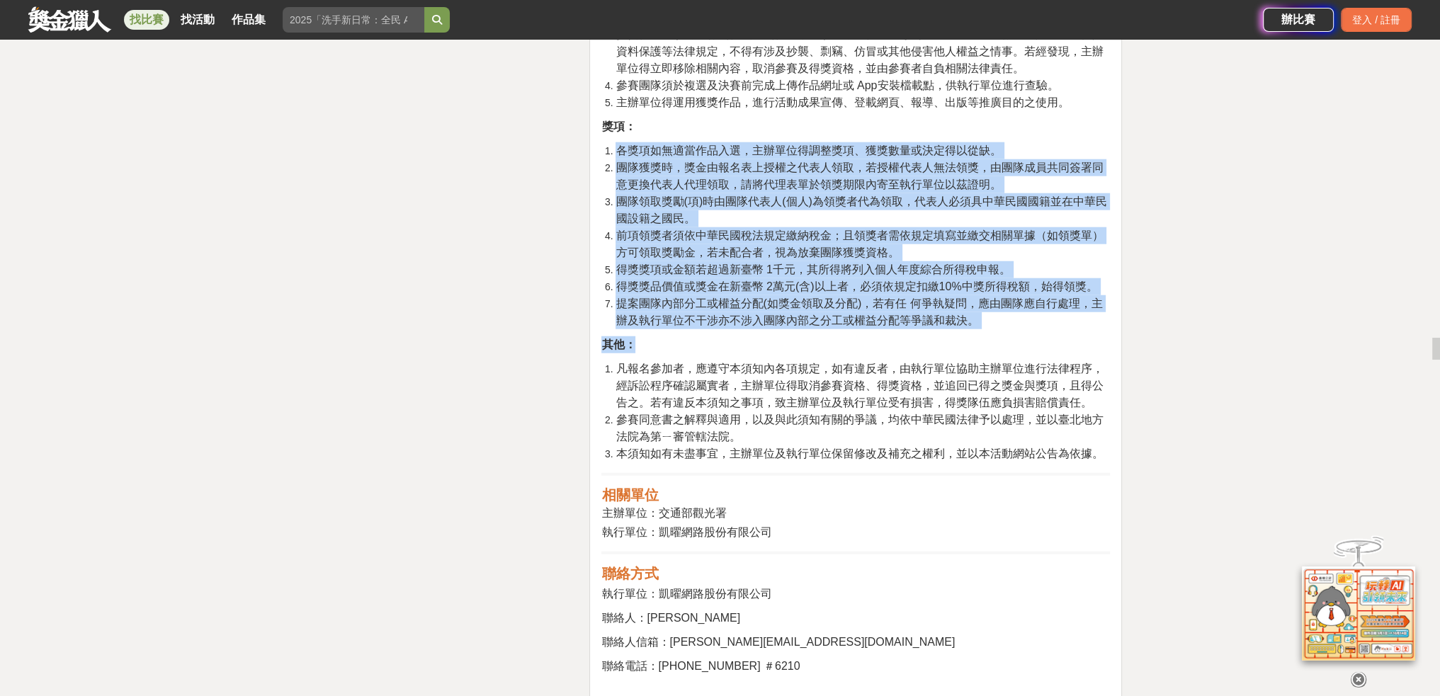
drag, startPoint x: 605, startPoint y: 85, endPoint x: 1108, endPoint y: 392, distance: 589.3
click at [1108, 445] on li "本須知如有未盡事宜，主辦單位及執行單位保留修改及補充之權利，並以本活動網站公告為依據。" at bounding box center [862, 453] width 494 height 17
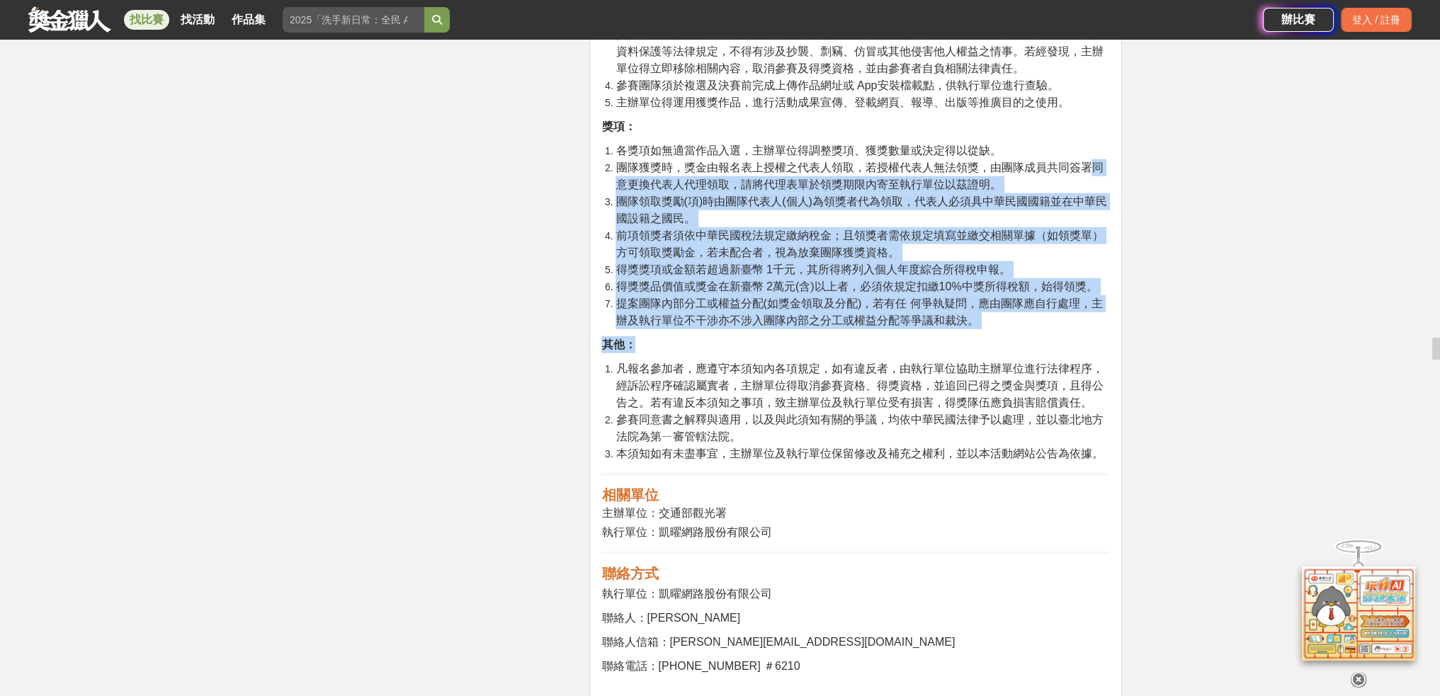
drag, startPoint x: 1108, startPoint y: 392, endPoint x: 598, endPoint y: 120, distance: 578.2
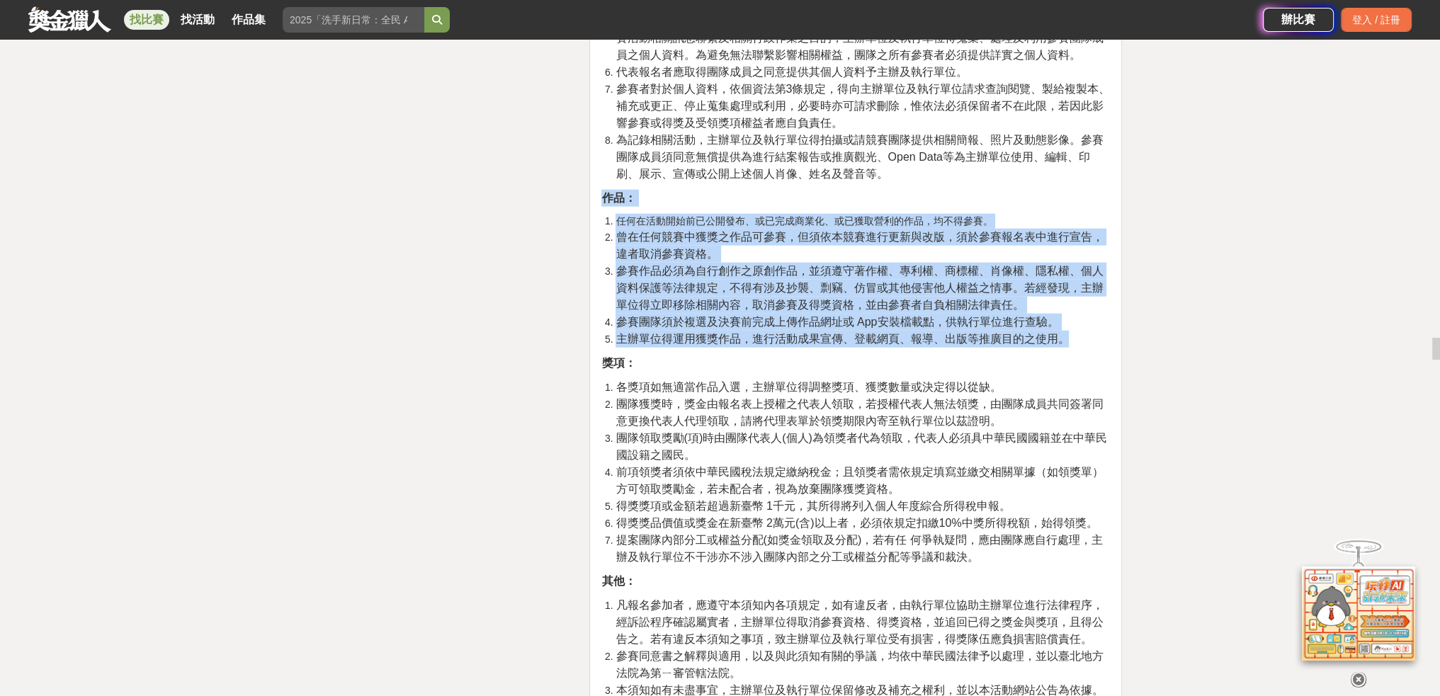
drag, startPoint x: 598, startPoint y: 136, endPoint x: 1071, endPoint y: 269, distance: 491.4
click at [1071, 331] on li "主辦單位得運用獲獎作品，進行活動成果宣傳、登載網頁、報導、出版等推廣目的之使用。" at bounding box center [862, 339] width 494 height 17
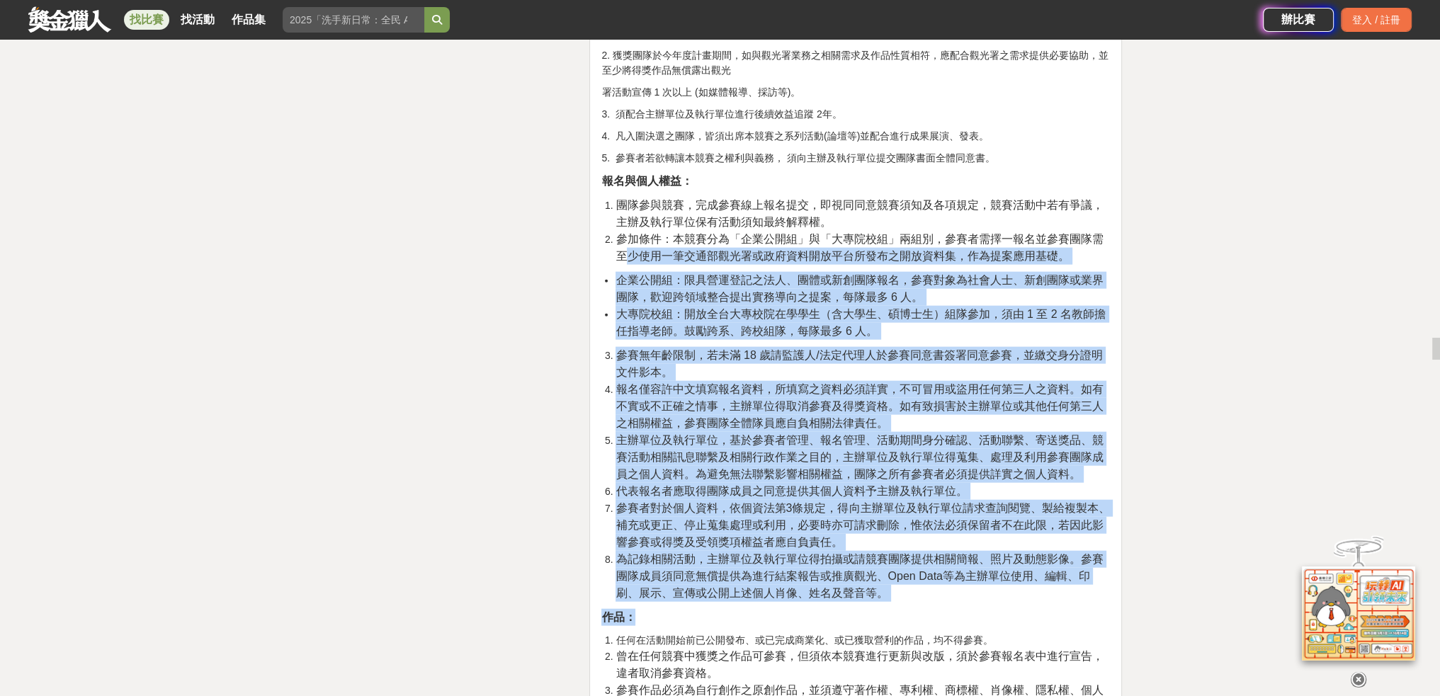
scroll to position [4249, 0]
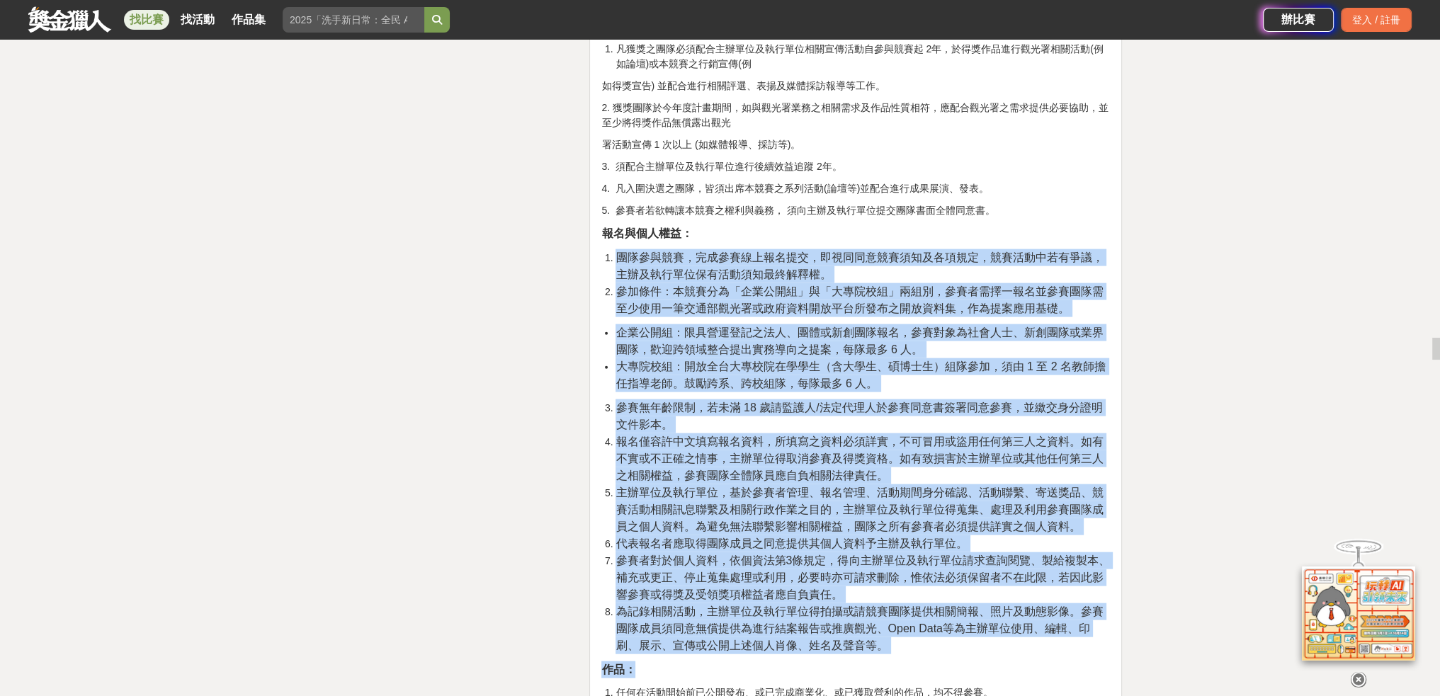
drag, startPoint x: 918, startPoint y: 366, endPoint x: 603, endPoint y: 195, distance: 358.7
click at [603, 249] on ol "團隊參與競賽，完成參賽線上報名提交，即視同同意競賽須知及各項規定，競賽活動中若有爭議，主辦及執行單位保有活動須知最終解釋權。 參加條件：本競賽分為「企業公開組…" at bounding box center [855, 283] width 508 height 68
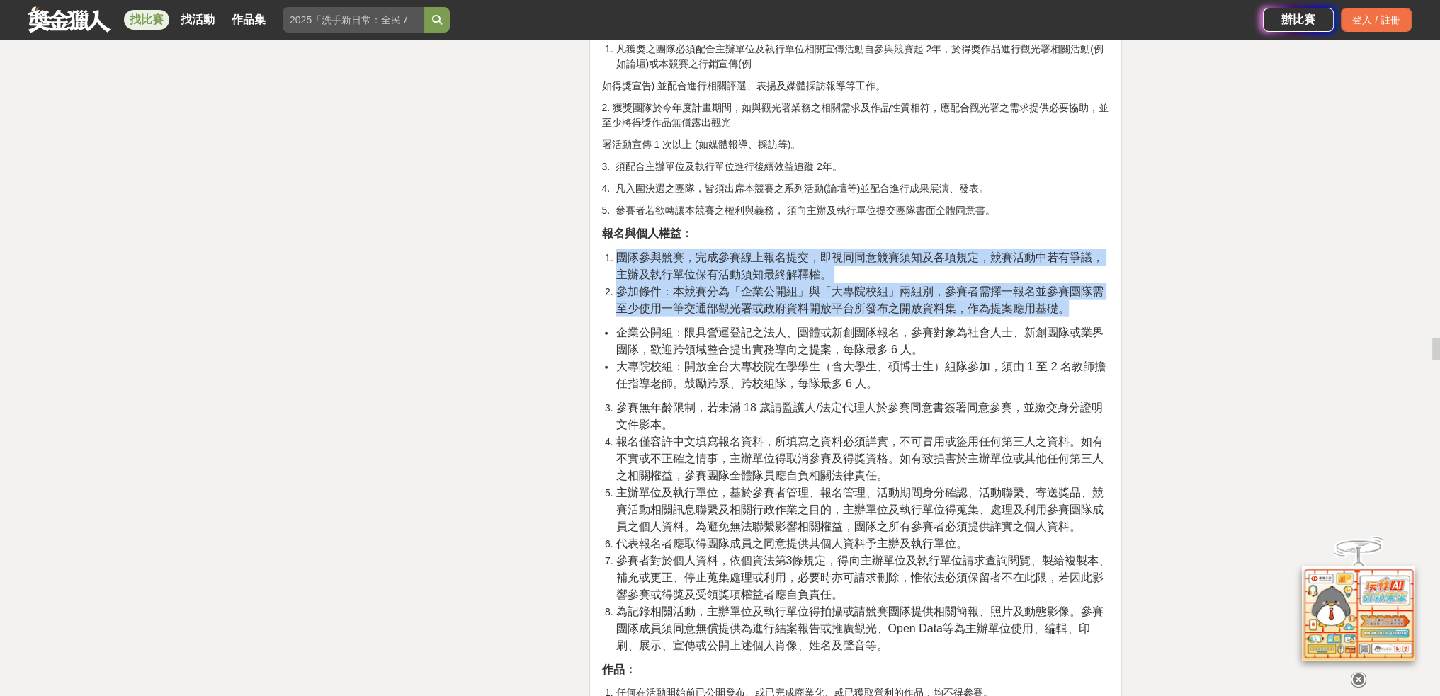
drag, startPoint x: 606, startPoint y: 189, endPoint x: 1079, endPoint y: 237, distance: 475.4
click at [1079, 249] on ol "團隊參與競賽，完成參賽線上報名提交，即視同同意競賽須知及各項規定，競賽活動中若有爭議，主辦及執行單位保有活動須知最終解釋權。 參加條件：本競賽分為「企業公開組…" at bounding box center [855, 283] width 508 height 68
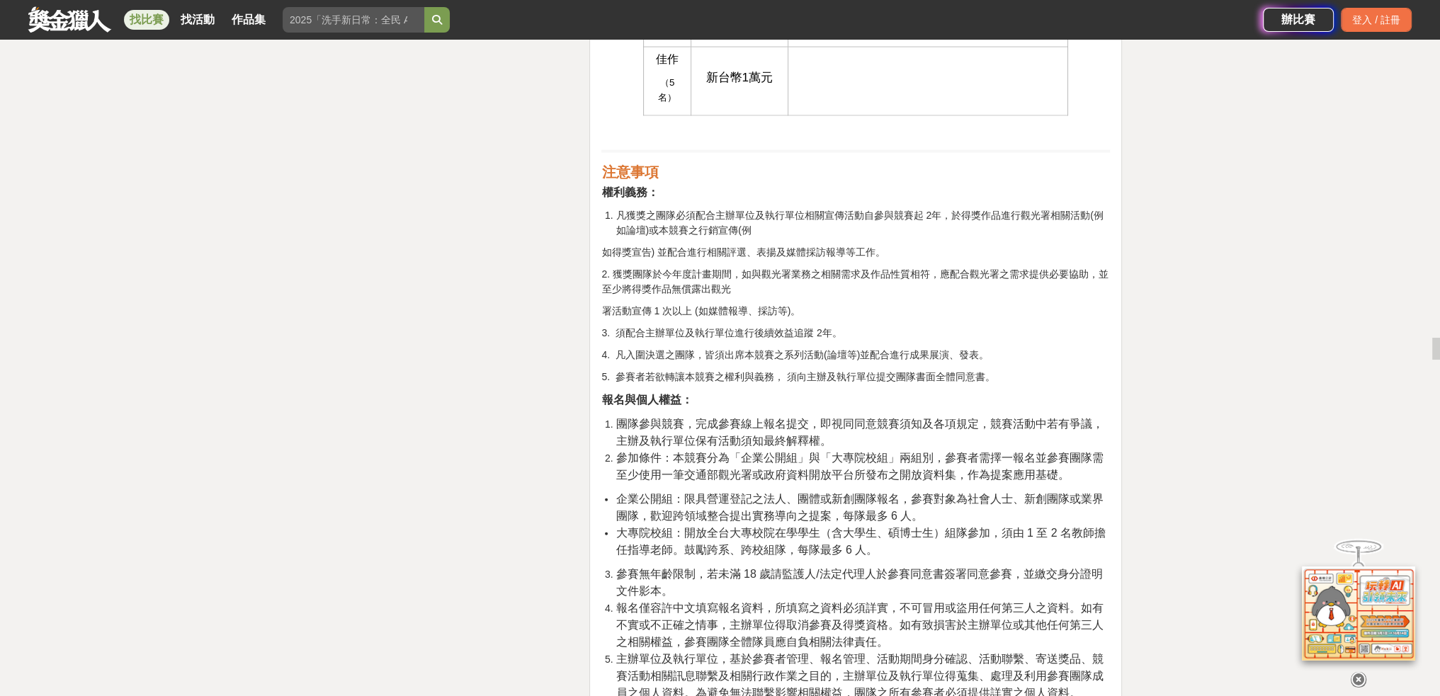
scroll to position [4013, 0]
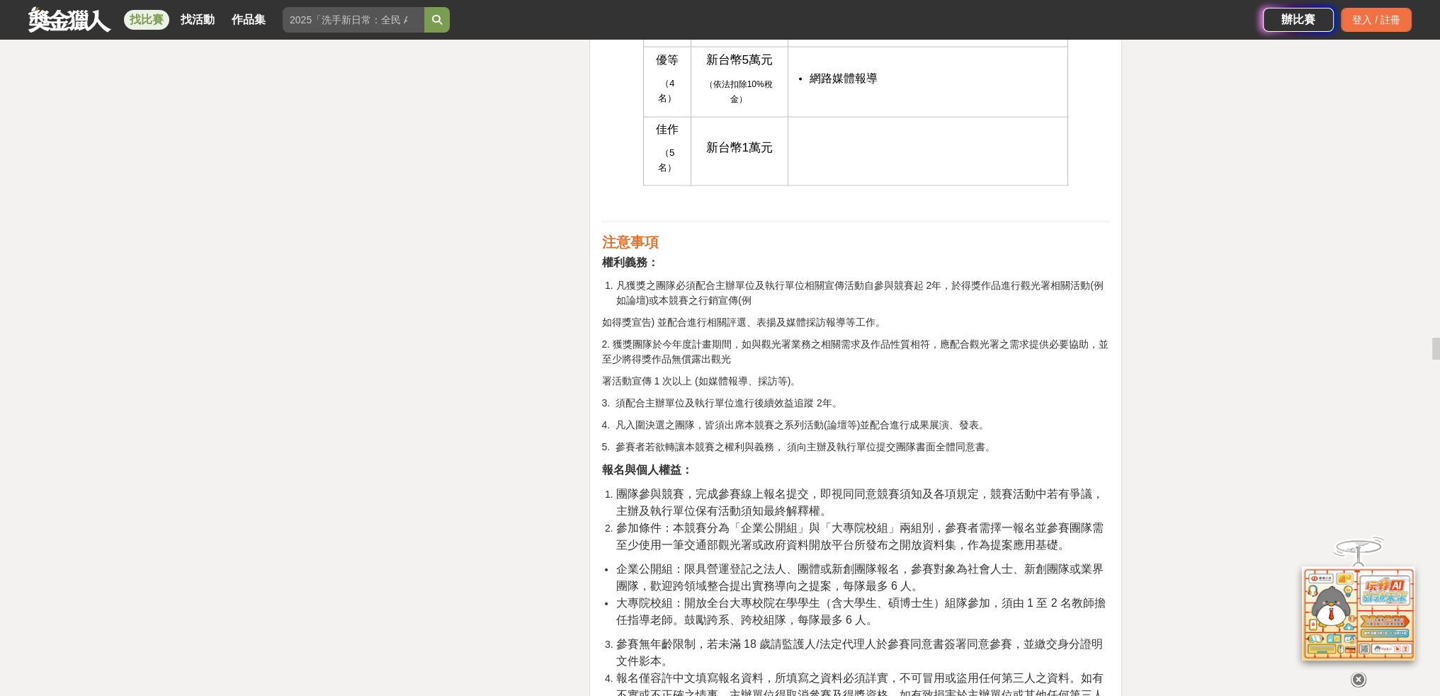
drag, startPoint x: 1039, startPoint y: 385, endPoint x: 578, endPoint y: 202, distance: 495.9
drag, startPoint x: 651, startPoint y: 230, endPoint x: 1026, endPoint y: 370, distance: 400.7
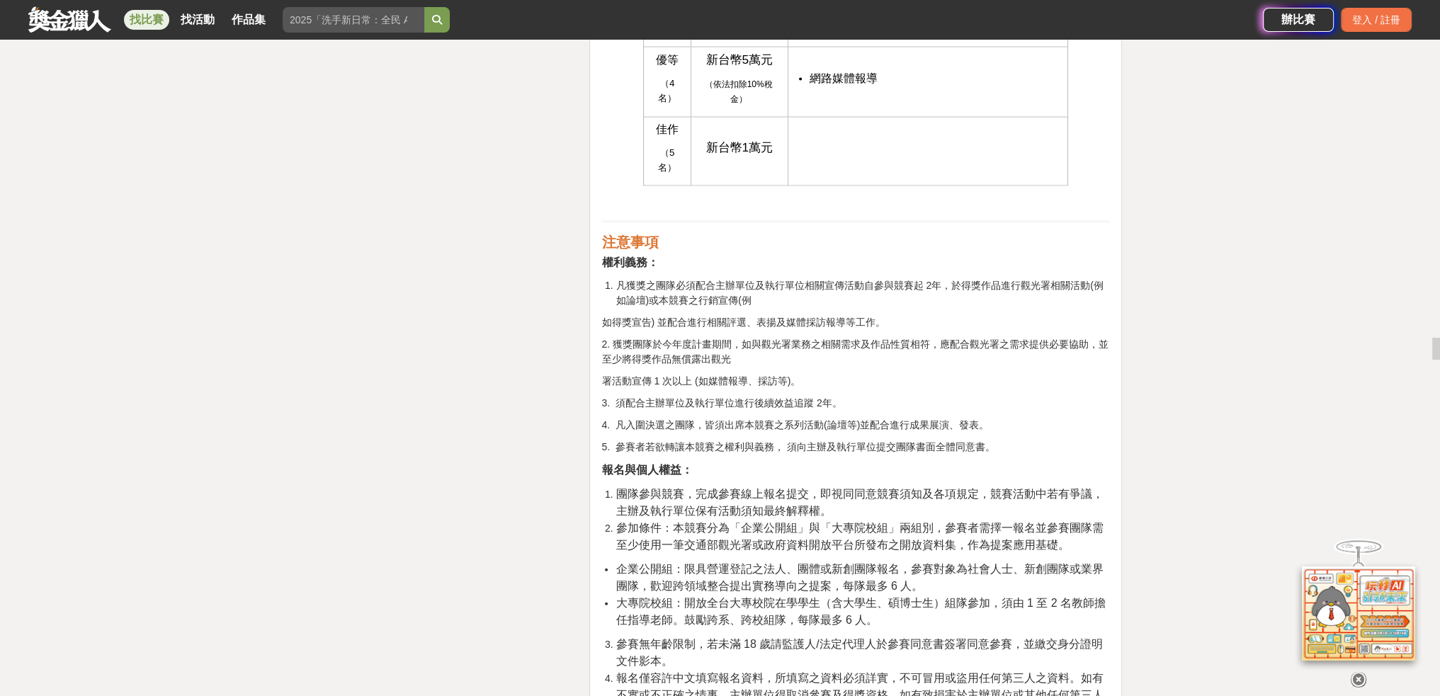
click at [1025, 440] on p "5. 參賽者若欲轉讓本競賽之權利與義務， 須向主辦及執行單位提交團隊書面全體同意書。" at bounding box center [855, 447] width 508 height 15
drag, startPoint x: 816, startPoint y: 311, endPoint x: 560, endPoint y: 178, distance: 288.2
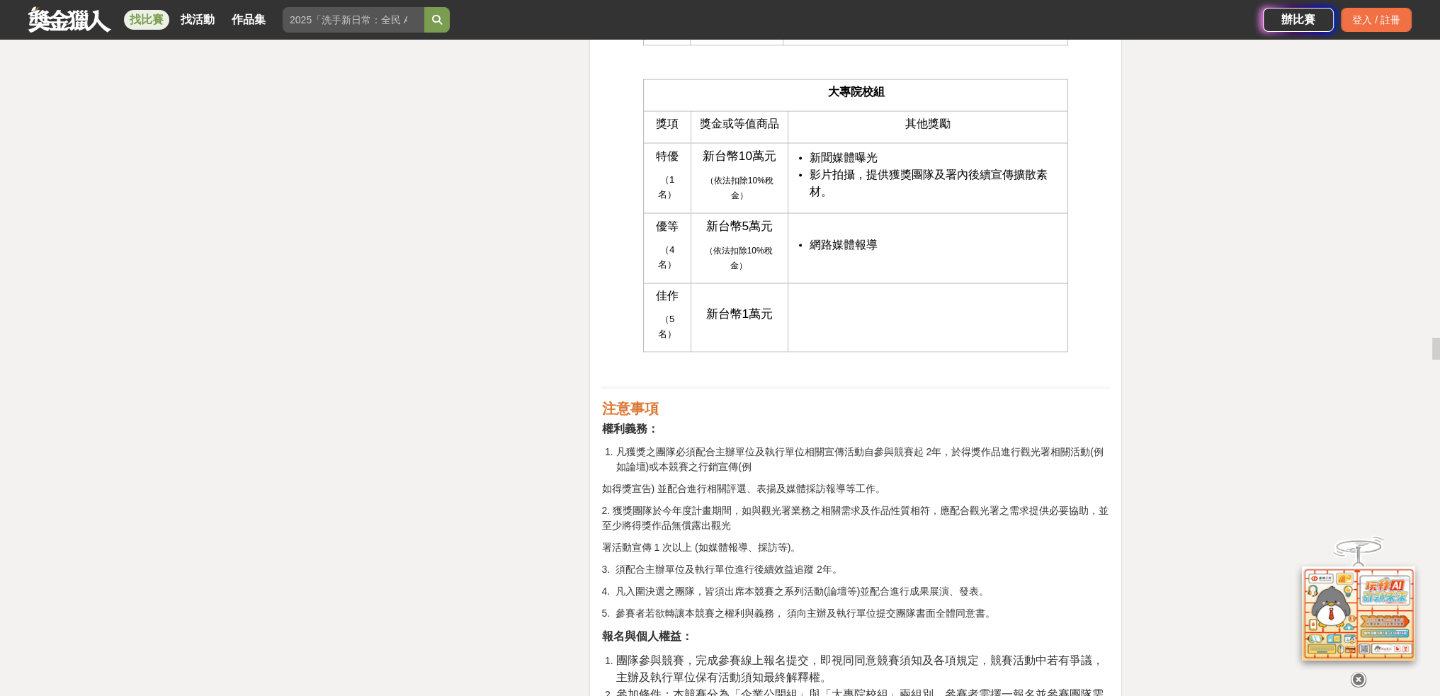
scroll to position [3777, 0]
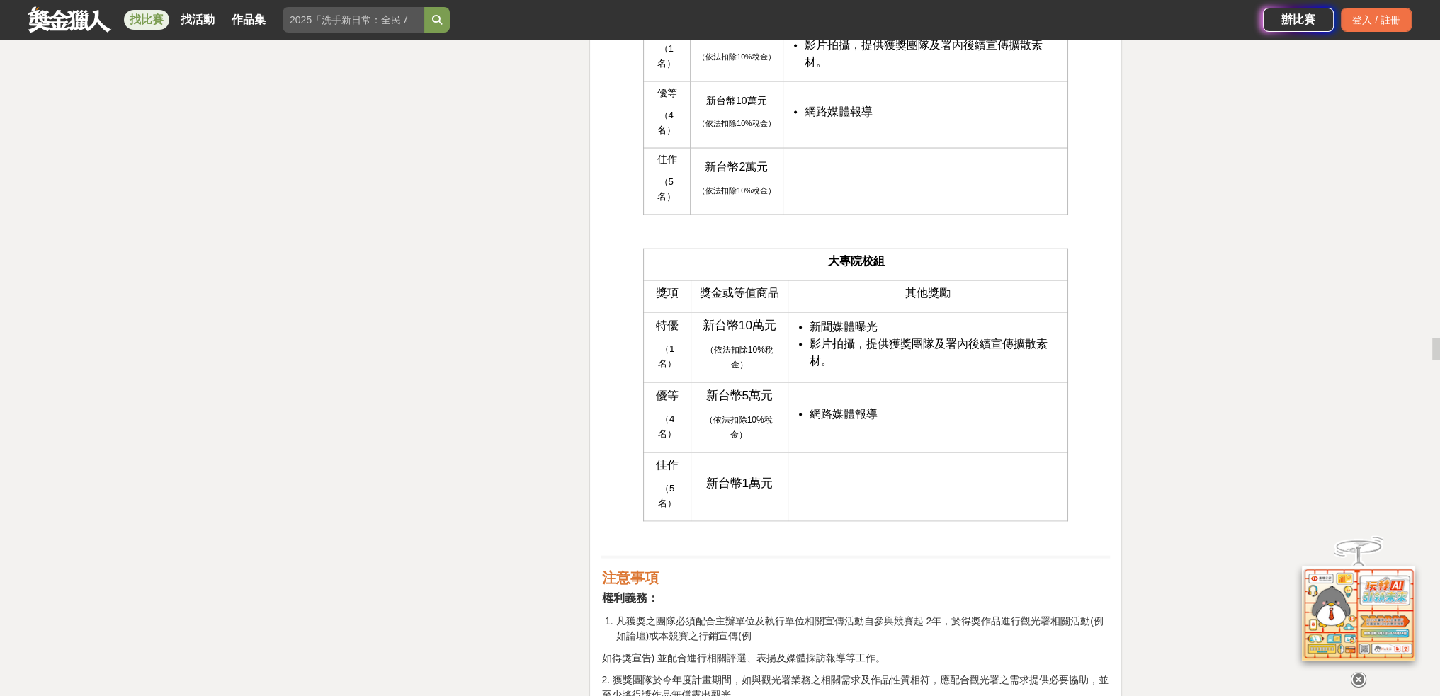
scroll to position [3553, 0]
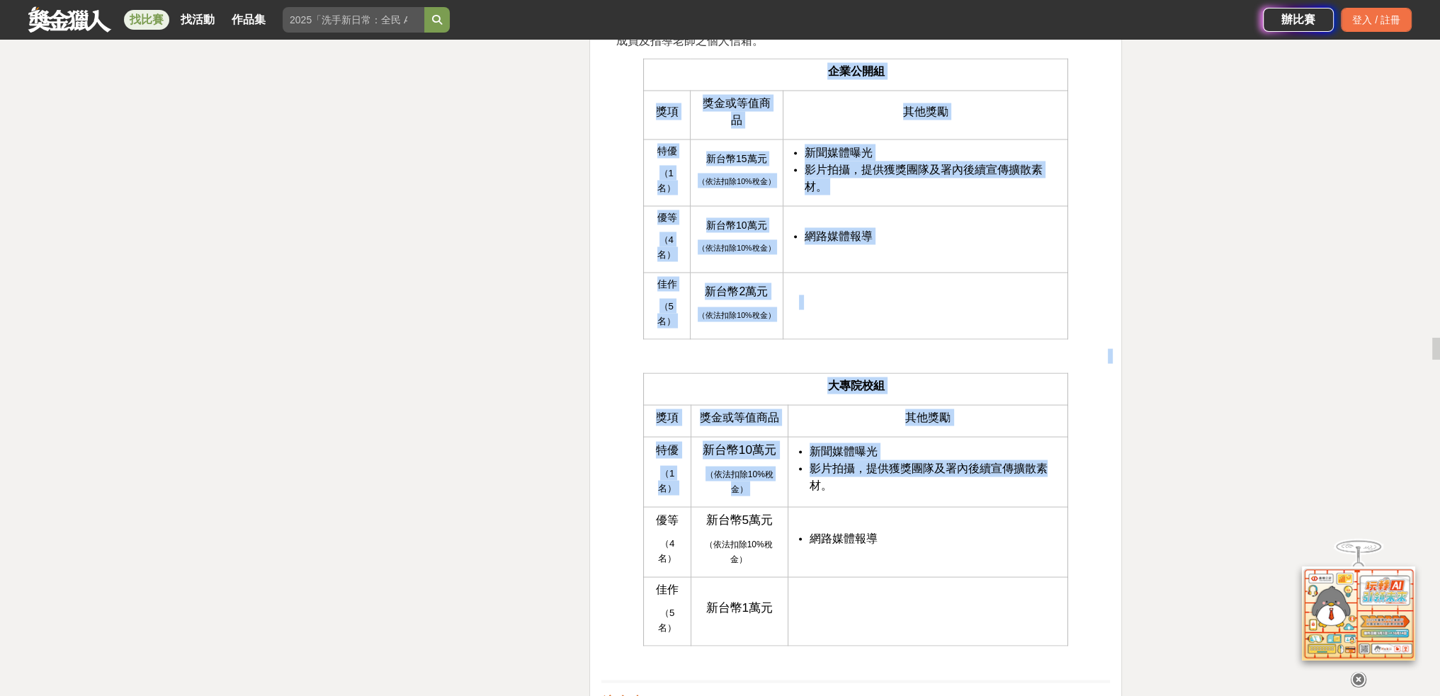
drag, startPoint x: 906, startPoint y: 217, endPoint x: 1054, endPoint y: 441, distance: 268.3
click at [1050, 460] on li "影片拍攝，提供獲獎團隊及署內後續宣傳擴散素材。" at bounding box center [934, 477] width 251 height 34
drag, startPoint x: 960, startPoint y: 597, endPoint x: 574, endPoint y: 169, distance: 576.6
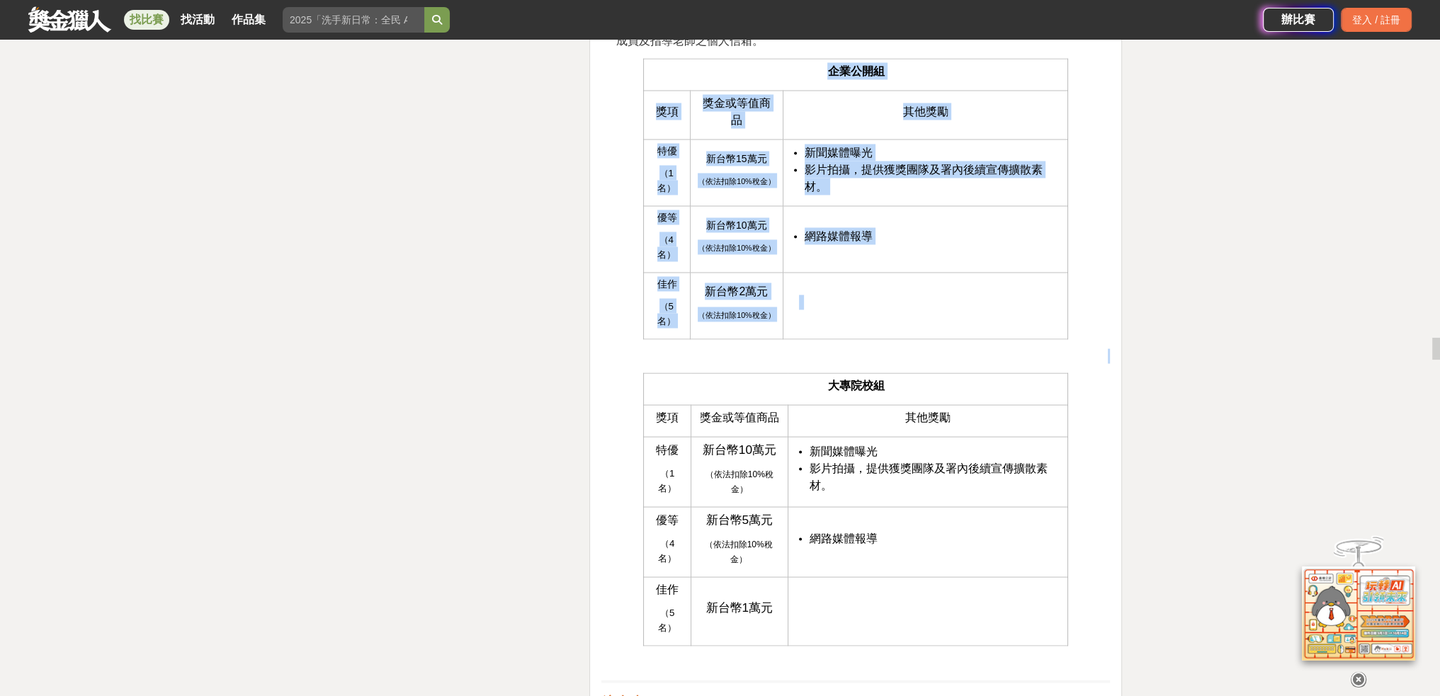
drag, startPoint x: 652, startPoint y: 179, endPoint x: 1104, endPoint y: 539, distance: 578.1
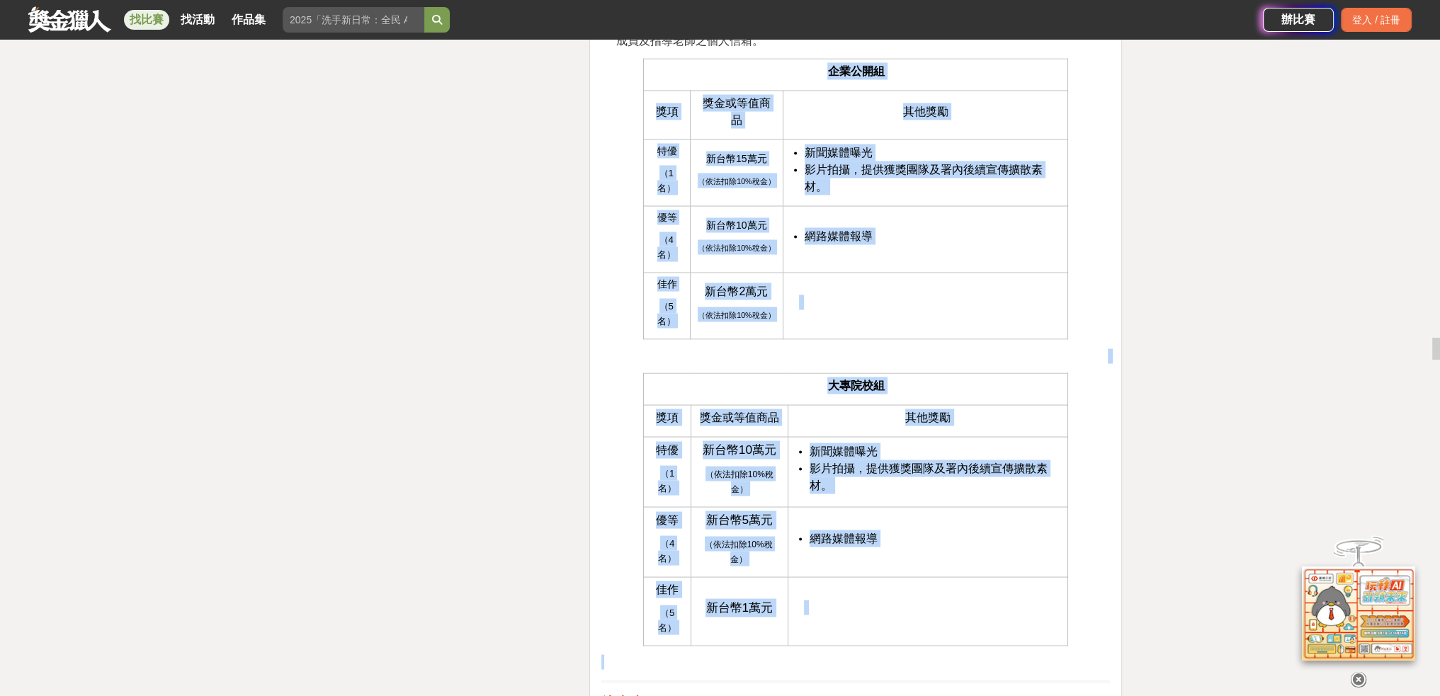
drag, startPoint x: 1080, startPoint y: 580, endPoint x: 629, endPoint y: 236, distance: 567.4
drag, startPoint x: 558, startPoint y: 159, endPoint x: 1084, endPoint y: 529, distance: 643.1
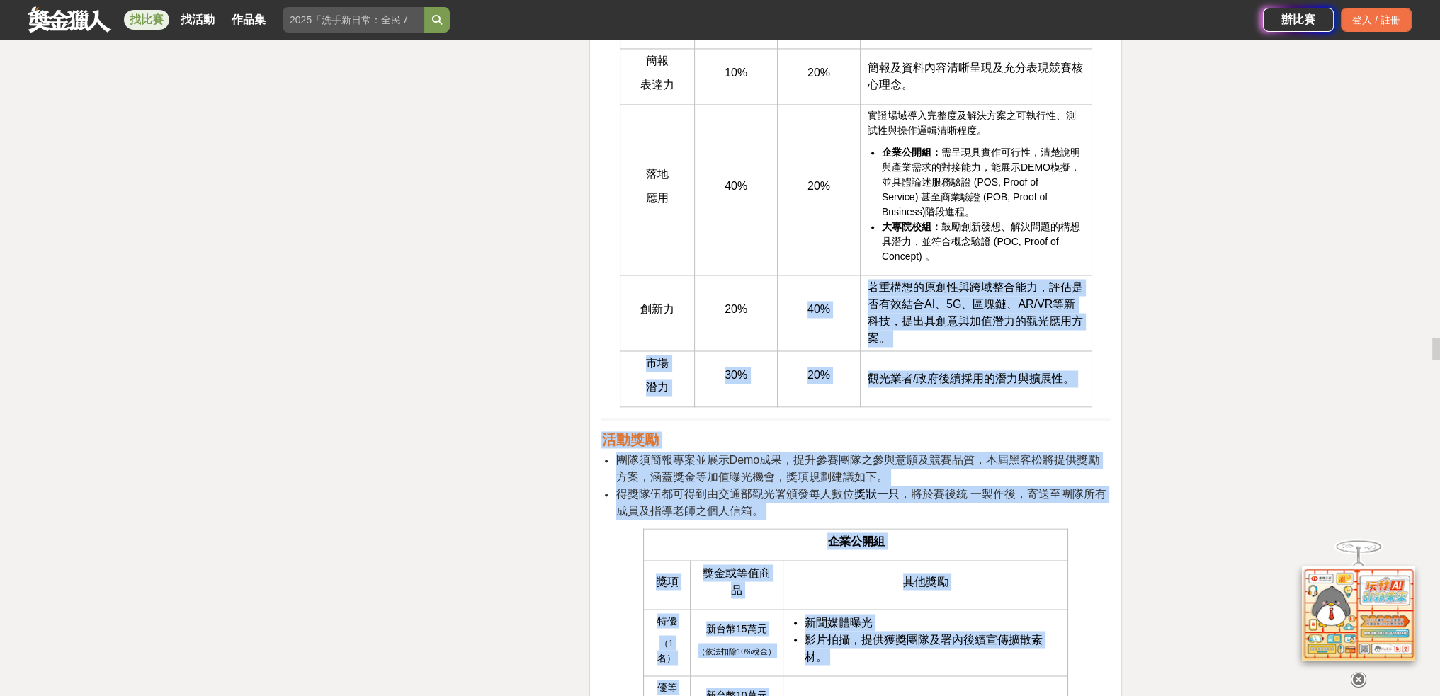
scroll to position [3081, 0]
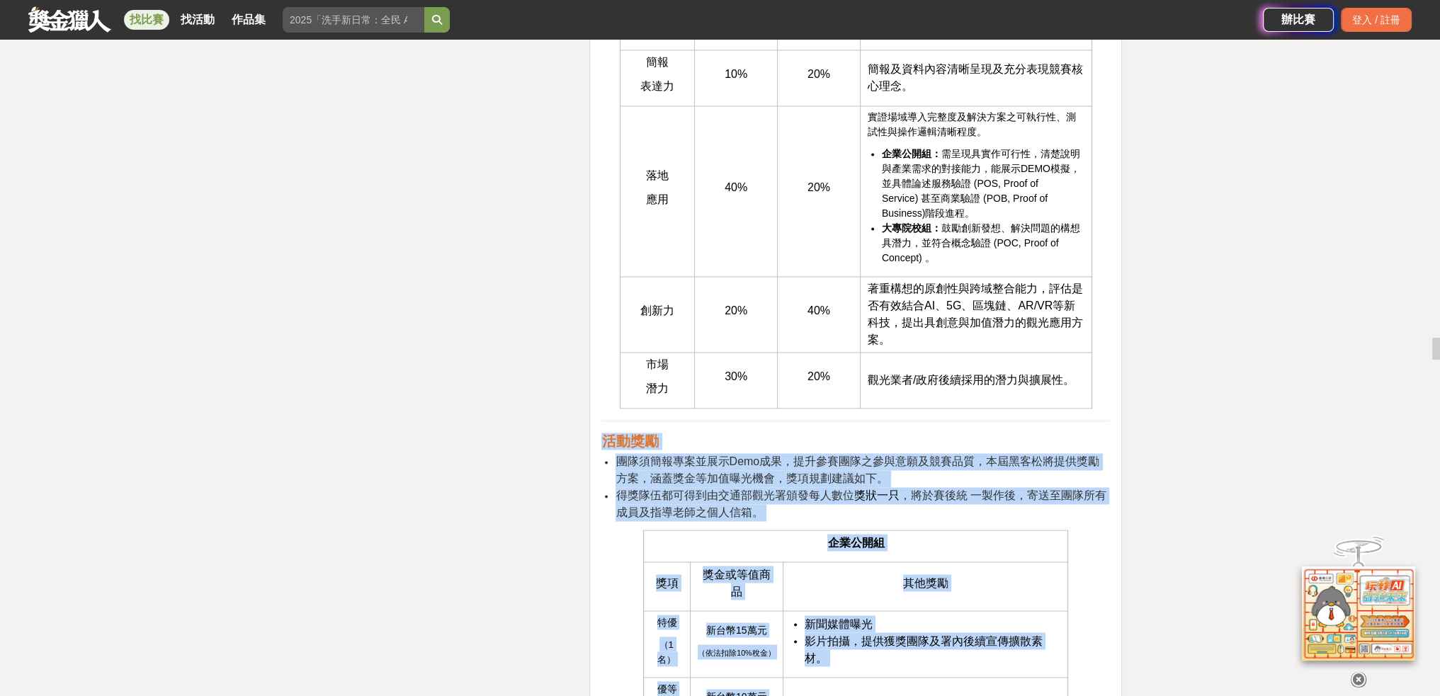
drag, startPoint x: 881, startPoint y: 446, endPoint x: 592, endPoint y: 440, distance: 289.0
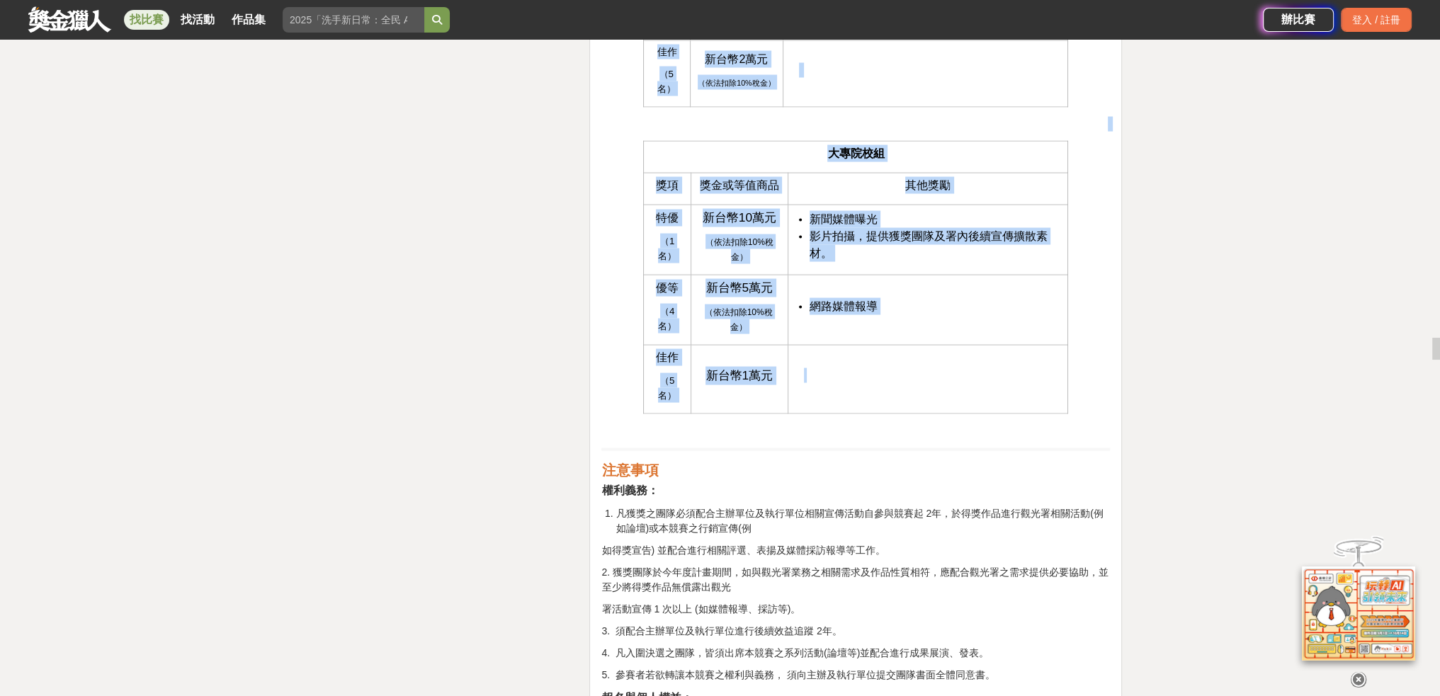
scroll to position [3789, 0]
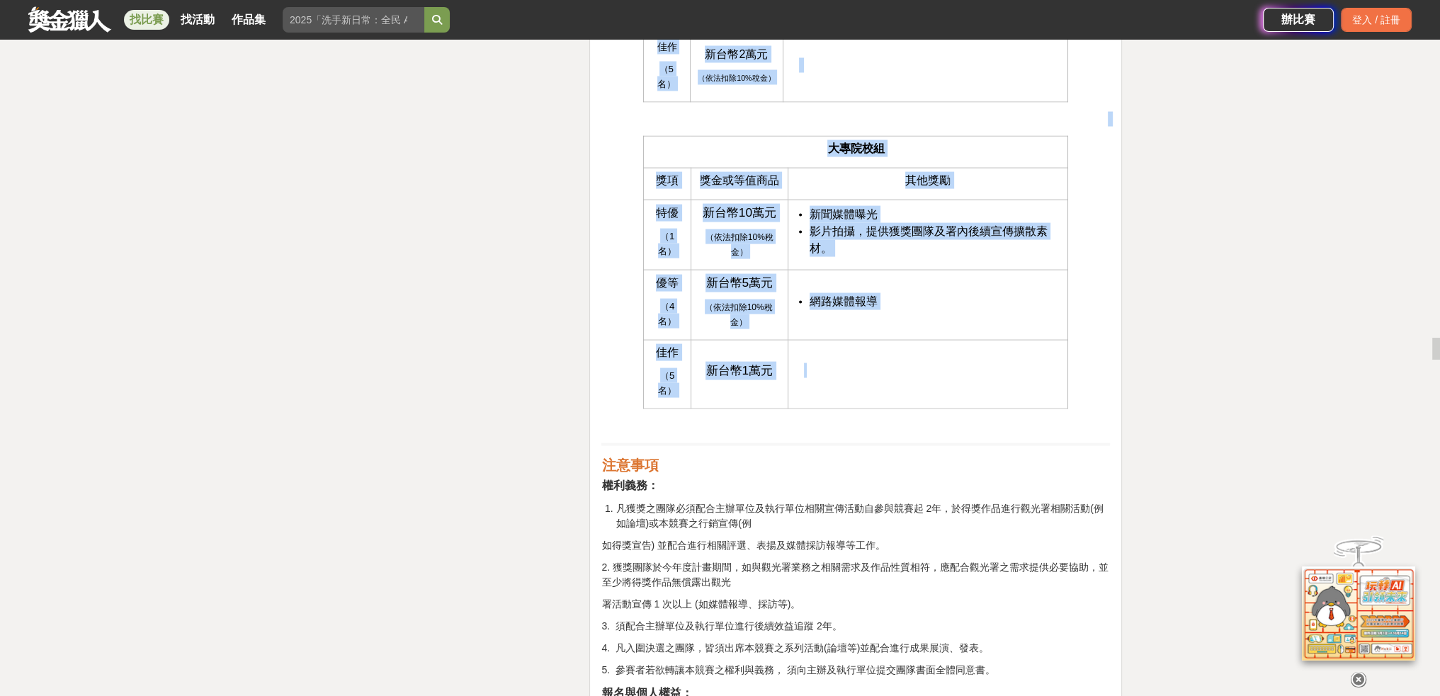
drag, startPoint x: 666, startPoint y: 444, endPoint x: 875, endPoint y: 324, distance: 240.8
click at [875, 340] on td at bounding box center [927, 374] width 280 height 69
drag, startPoint x: 582, startPoint y: 399, endPoint x: 1025, endPoint y: 595, distance: 483.8
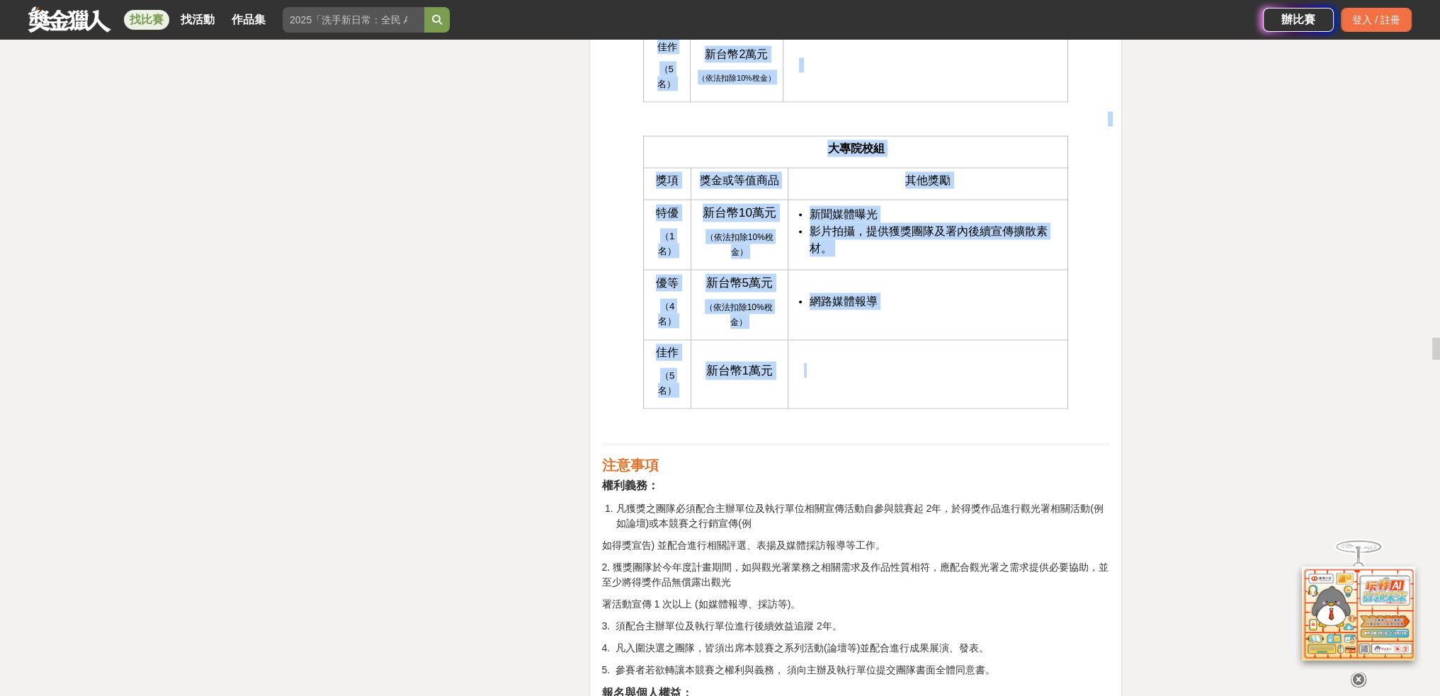
drag, startPoint x: 926, startPoint y: 569, endPoint x: 586, endPoint y: 379, distance: 389.7
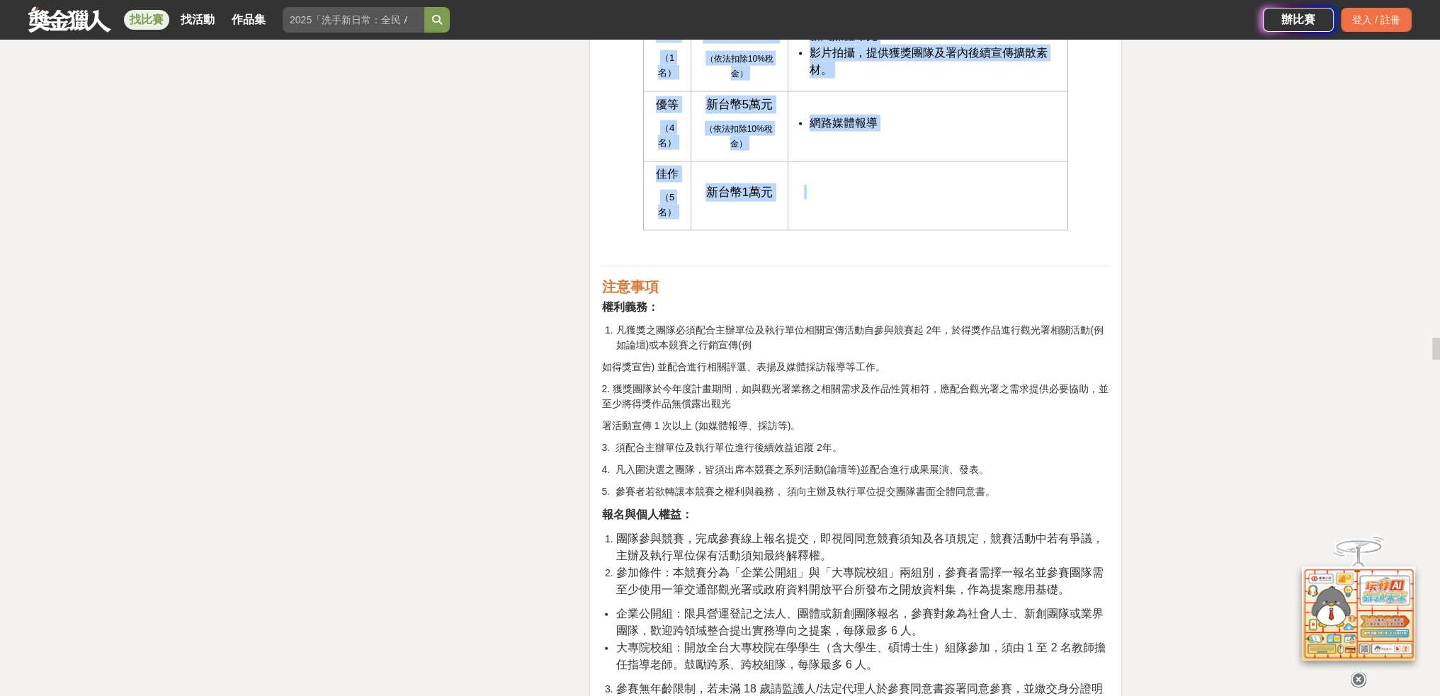
scroll to position [4261, 0]
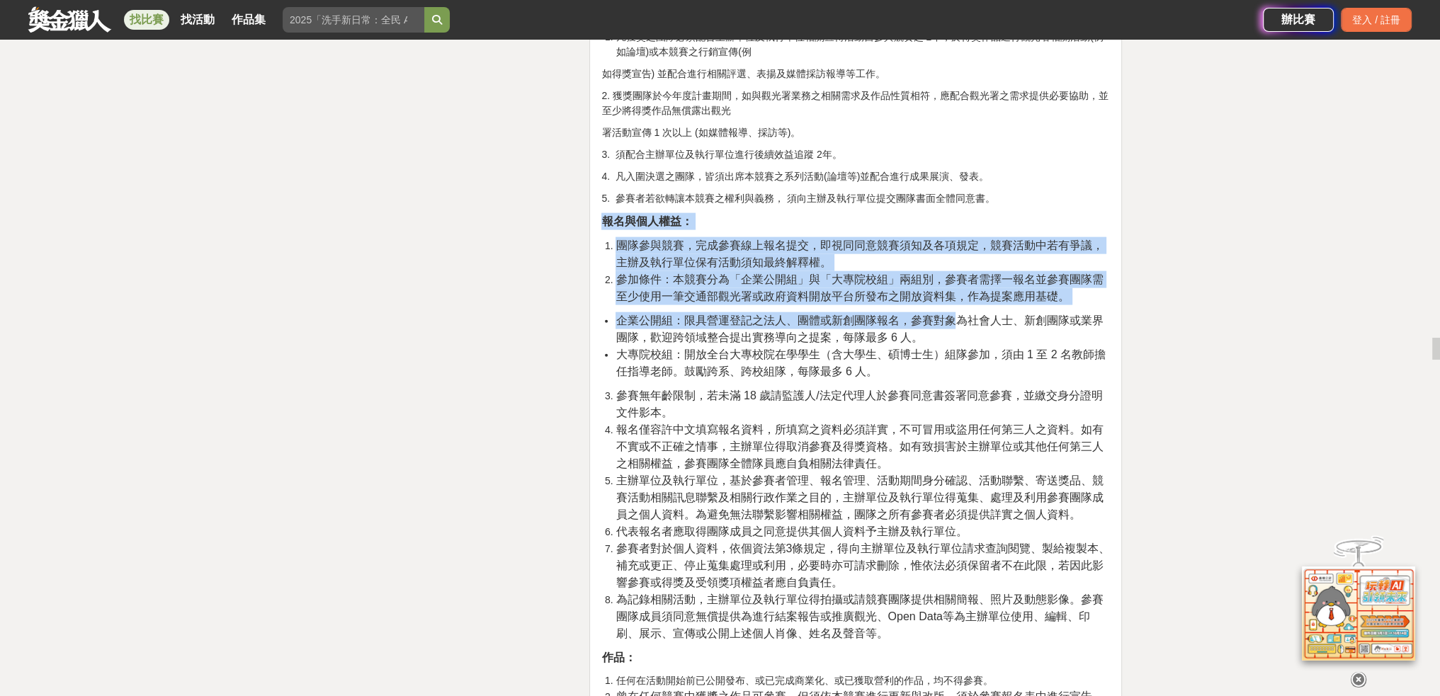
drag, startPoint x: 592, startPoint y: 149, endPoint x: 945, endPoint y: 240, distance: 365.0
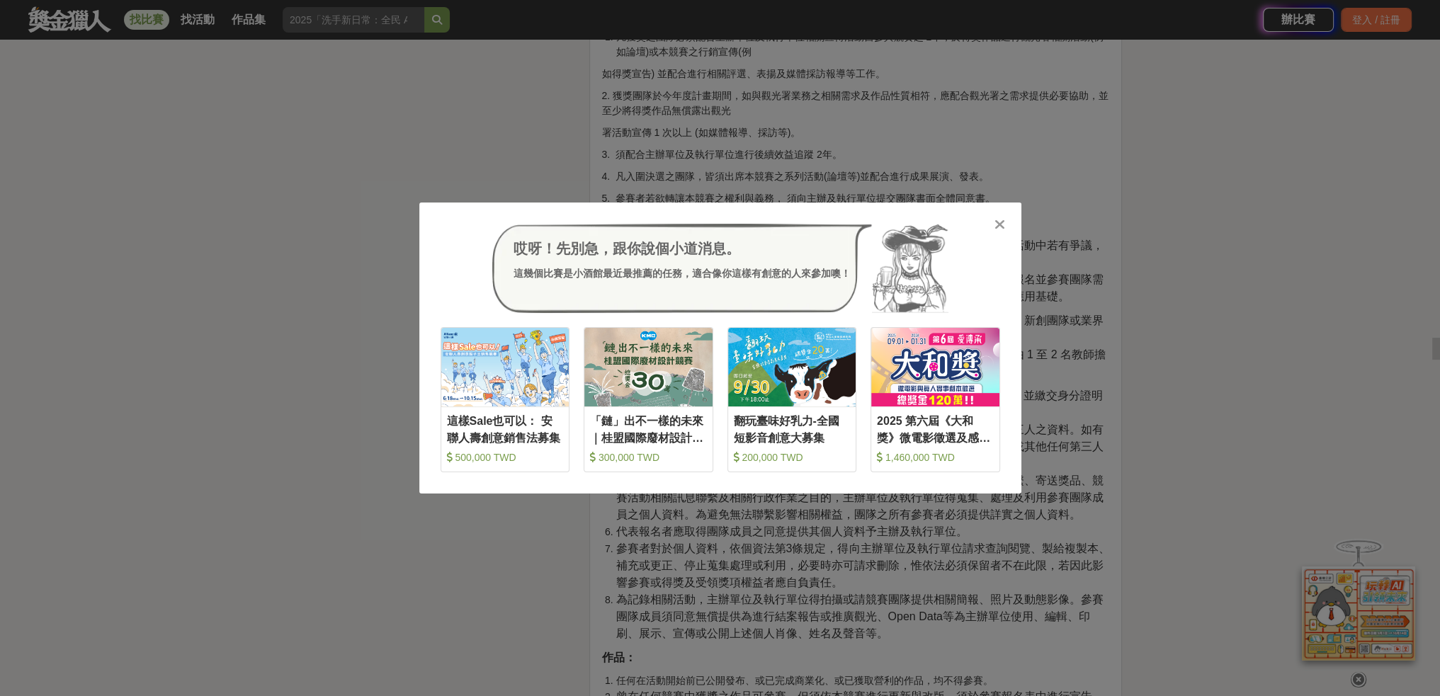
drag, startPoint x: 237, startPoint y: 221, endPoint x: 251, endPoint y: 227, distance: 14.6
click at [237, 221] on div "哎呀！先別急，跟你說個小道消息。 這幾個比賽是小酒館最近最推薦的任務，適合像你這樣有創意的人來參加噢！ 收藏 這樣Sale也可以： 安聯人壽創意銷售法募集 5…" at bounding box center [720, 348] width 1440 height 696
